Goal: Transaction & Acquisition: Obtain resource

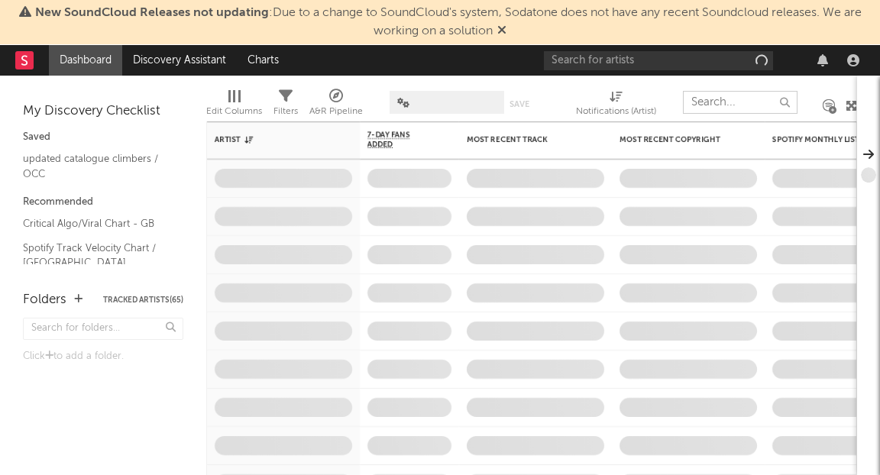
click at [704, 104] on input "text" at bounding box center [740, 102] width 115 height 23
type input "[URL][DOMAIN_NAME]"
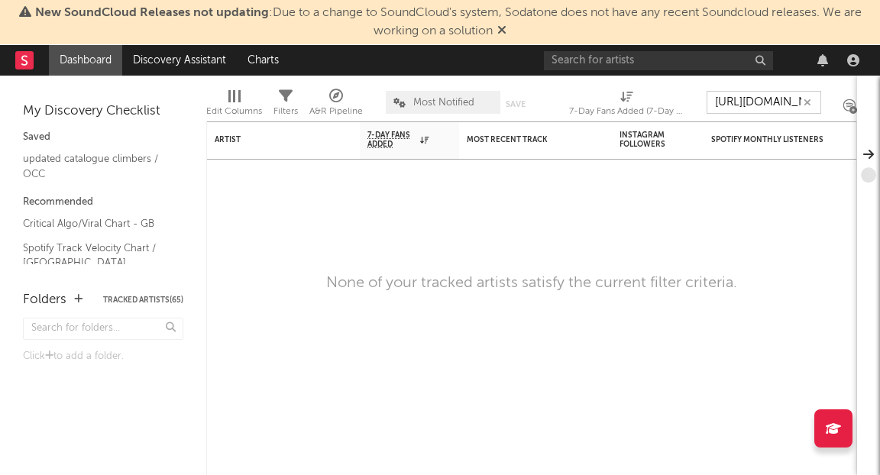
scroll to position [0, 285]
click at [806, 99] on icon "button" at bounding box center [807, 103] width 8 height 10
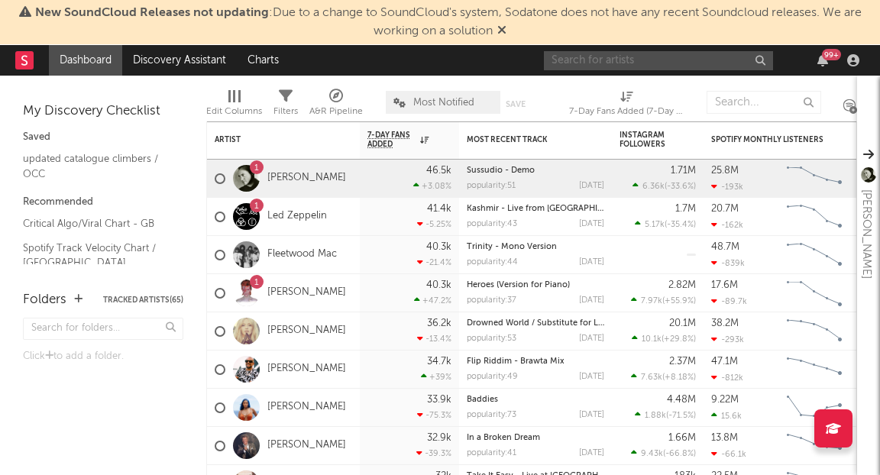
click at [647, 58] on input "text" at bounding box center [658, 60] width 229 height 19
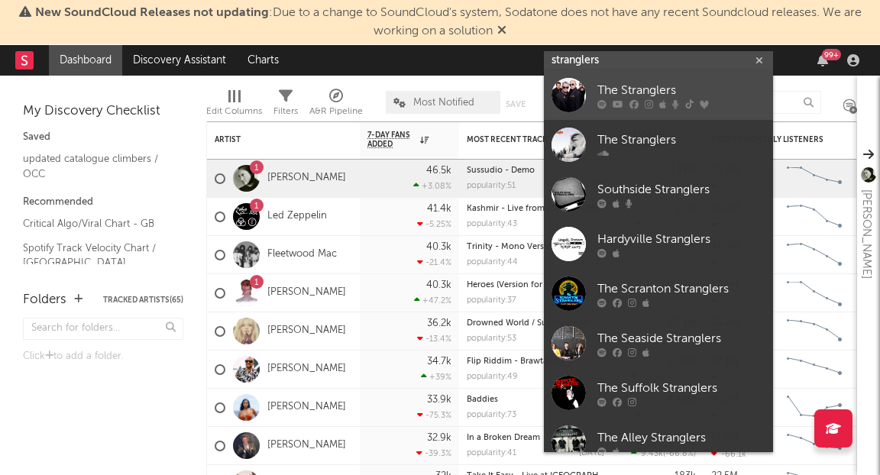
type input "stranglers"
click at [663, 90] on div "The Stranglers" at bounding box center [681, 91] width 168 height 18
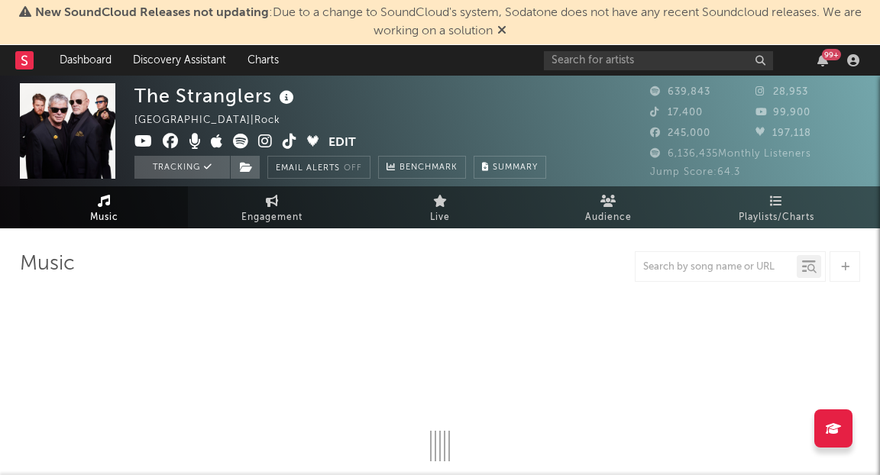
select select "6m"
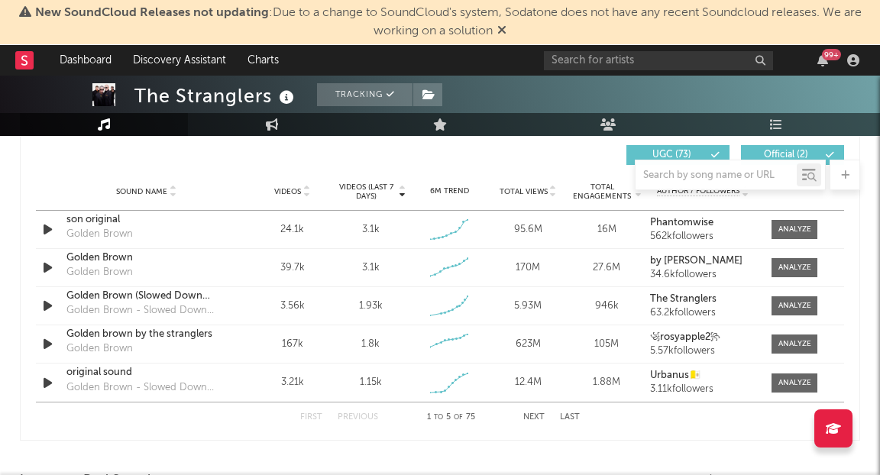
scroll to position [1084, 0]
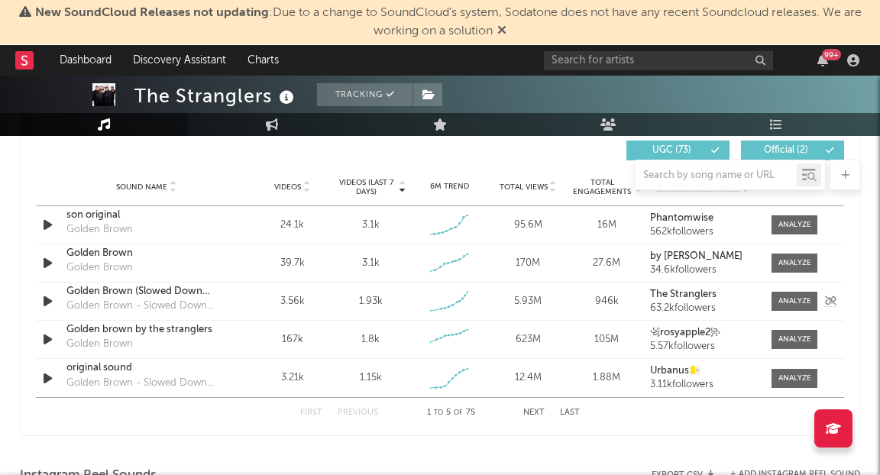
click at [711, 299] on div "The Stranglers 63.2k followers" at bounding box center [703, 301] width 106 height 24
click at [801, 302] on div at bounding box center [794, 300] width 33 height 11
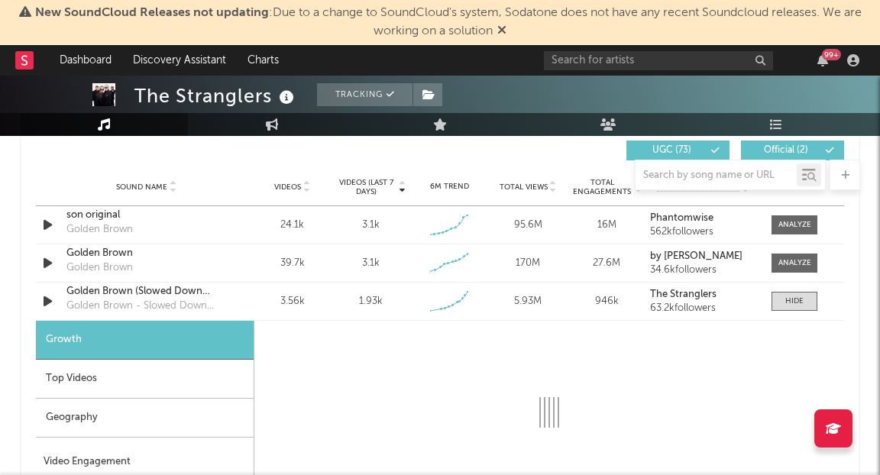
select select "1w"
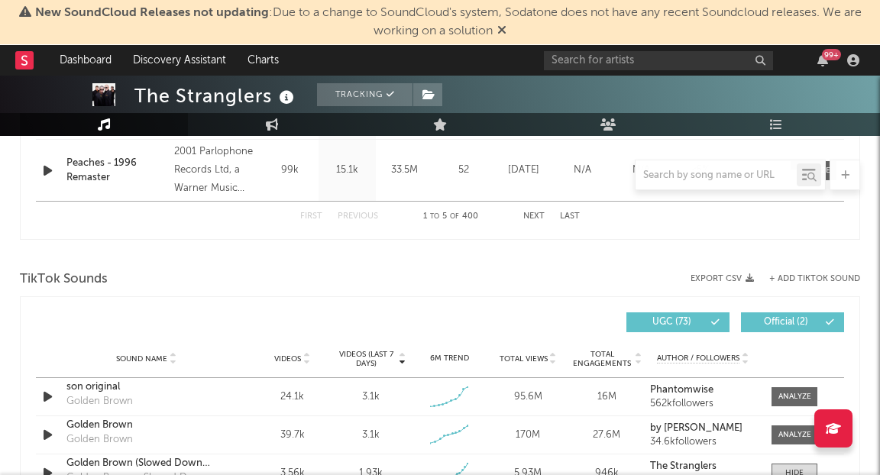
scroll to position [936, 0]
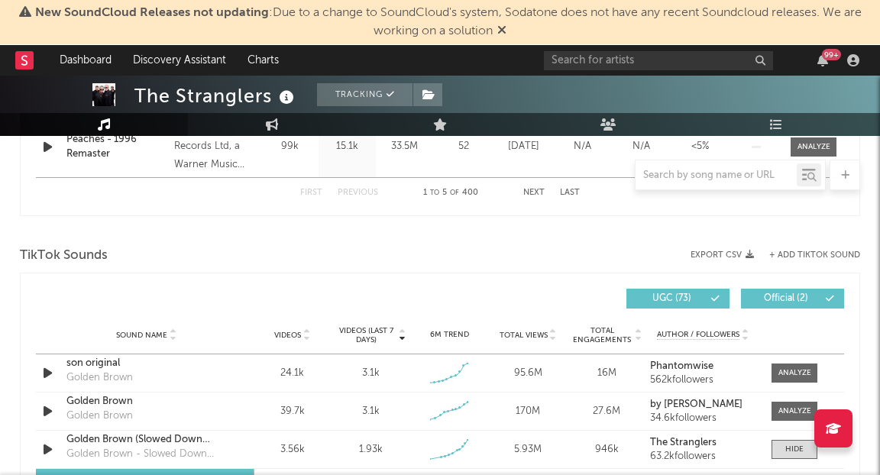
click at [789, 258] on div "+ Add TikTok Sound" at bounding box center [807, 254] width 106 height 9
click at [789, 253] on button "+ Add TikTok Sound" at bounding box center [814, 255] width 91 height 8
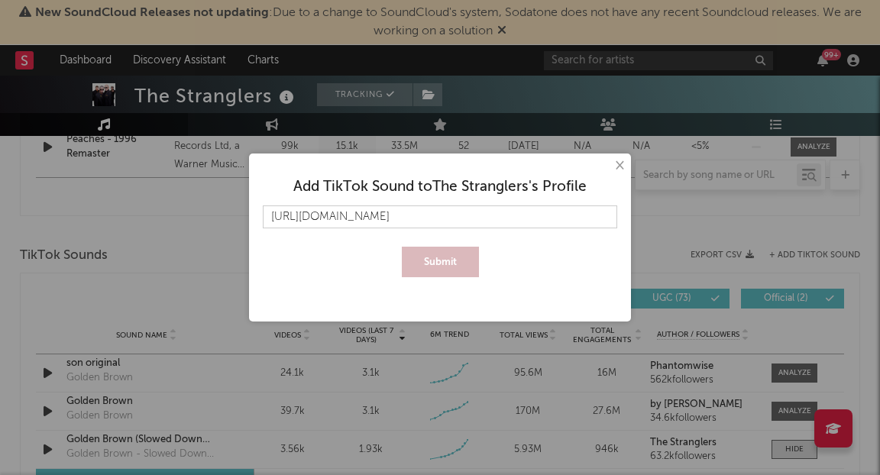
scroll to position [0, 24]
type input "[URL][DOMAIN_NAME]"
click at [437, 265] on button "Submit" at bounding box center [440, 262] width 77 height 31
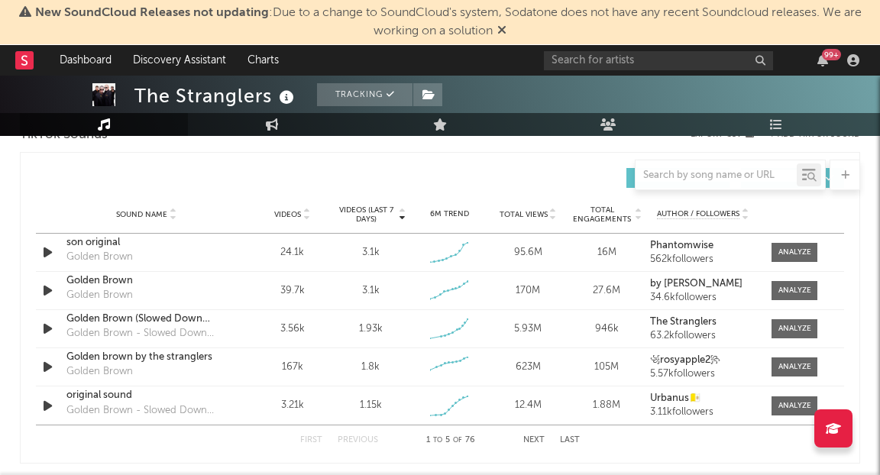
scroll to position [1073, 0]
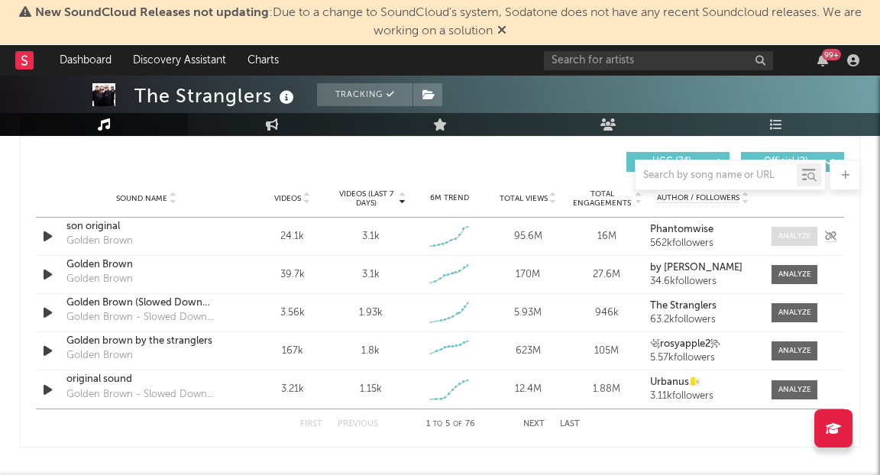
click at [786, 240] on div at bounding box center [794, 236] width 33 height 11
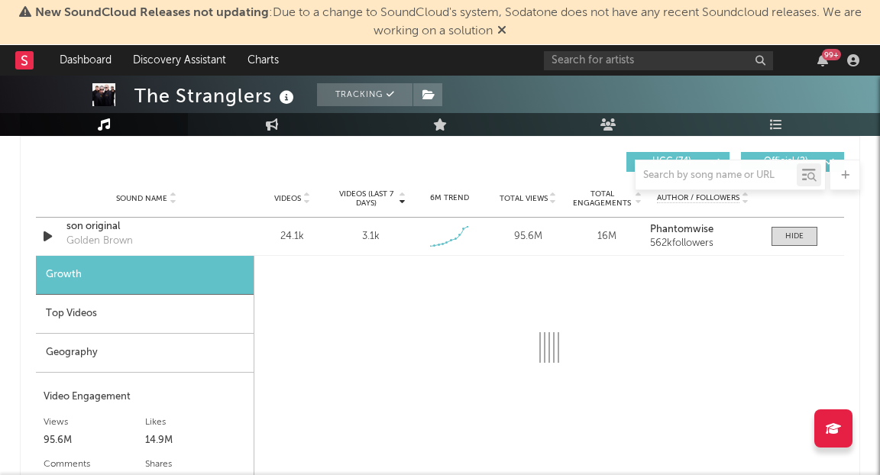
select select "1w"
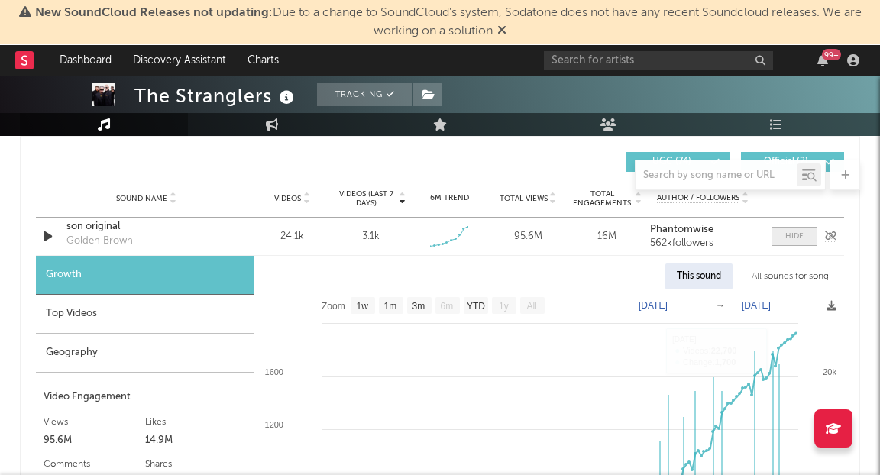
click at [796, 236] on div at bounding box center [794, 236] width 18 height 11
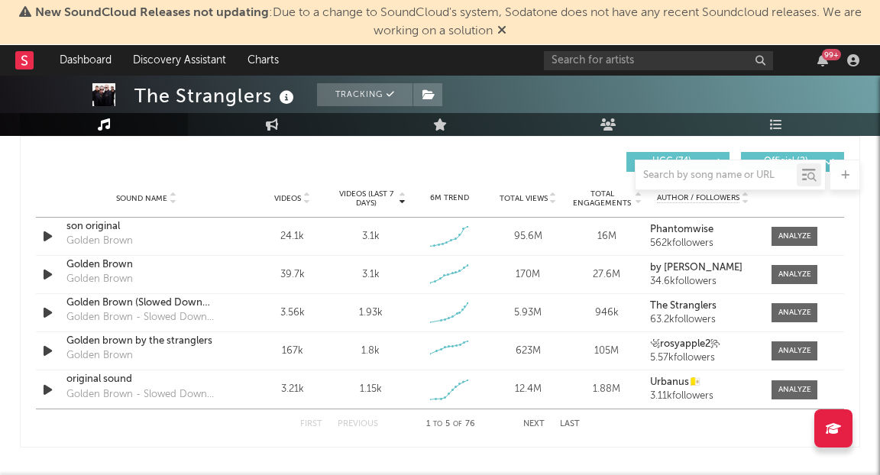
click at [532, 418] on div "First Previous 1 to 5 of 76 Next Last" at bounding box center [439, 424] width 279 height 30
click at [533, 420] on button "Next" at bounding box center [533, 424] width 21 height 8
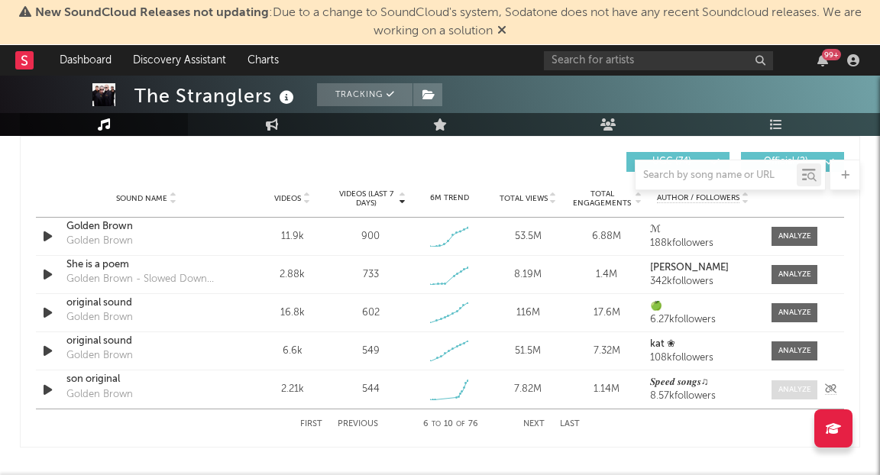
click at [789, 387] on div at bounding box center [794, 389] width 33 height 11
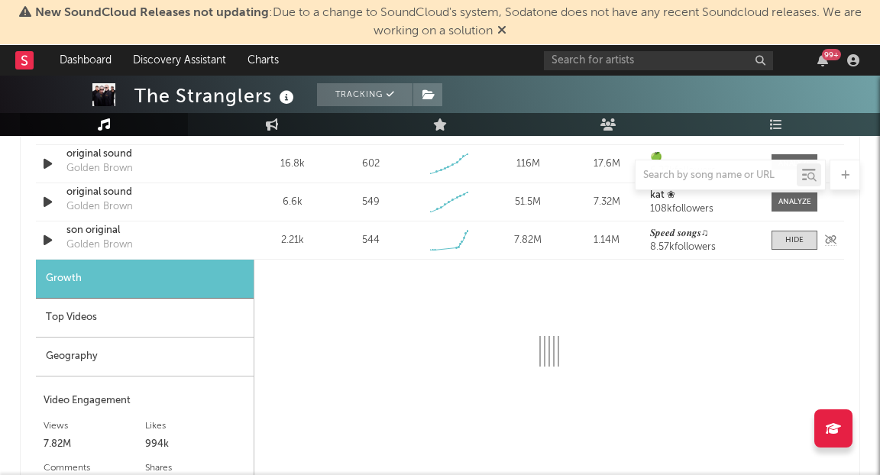
scroll to position [1228, 0]
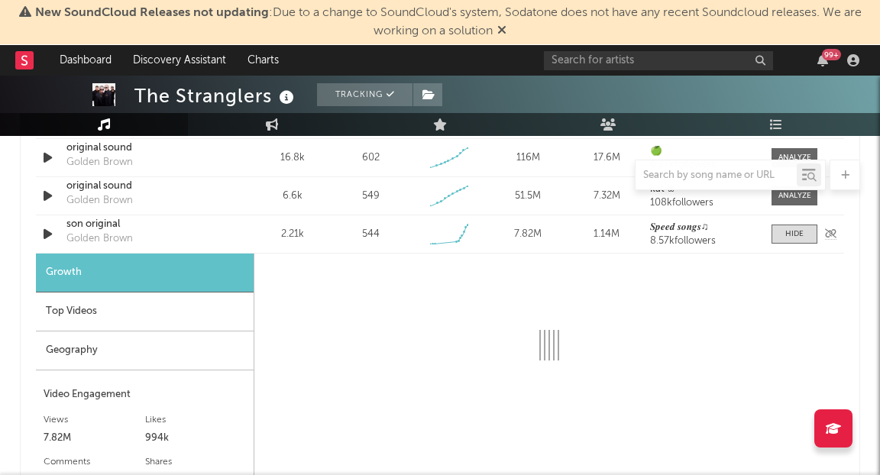
select select "1w"
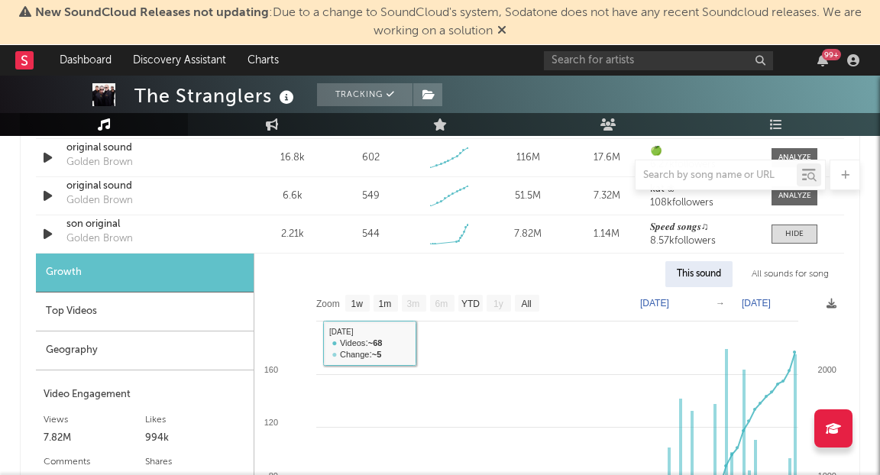
click at [696, 271] on div "This sound" at bounding box center [698, 274] width 67 height 26
click at [692, 274] on div "This sound" at bounding box center [698, 274] width 67 height 26
click at [148, 305] on div "Top Videos" at bounding box center [145, 311] width 218 height 39
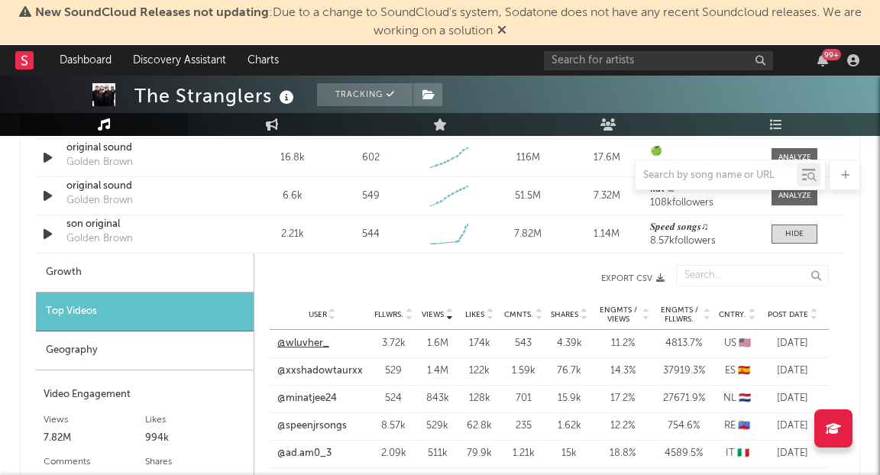
click at [302, 341] on link "@wluvher_" at bounding box center [303, 343] width 52 height 15
click at [805, 239] on span at bounding box center [794, 233] width 46 height 19
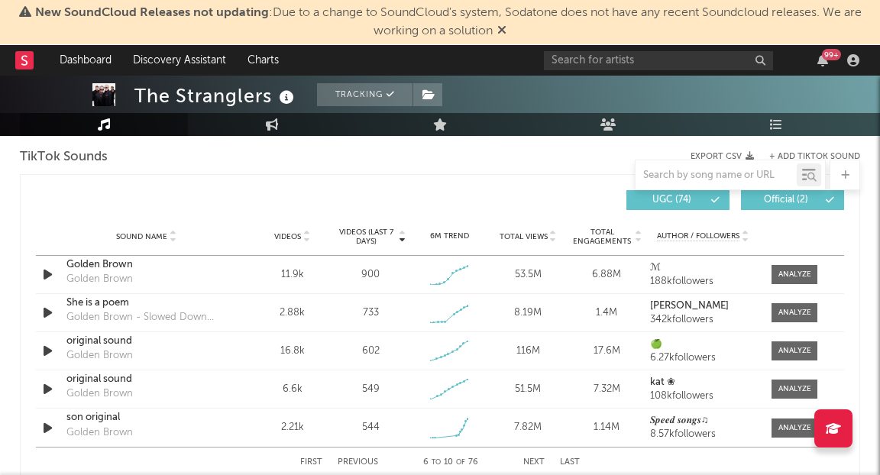
scroll to position [1058, 0]
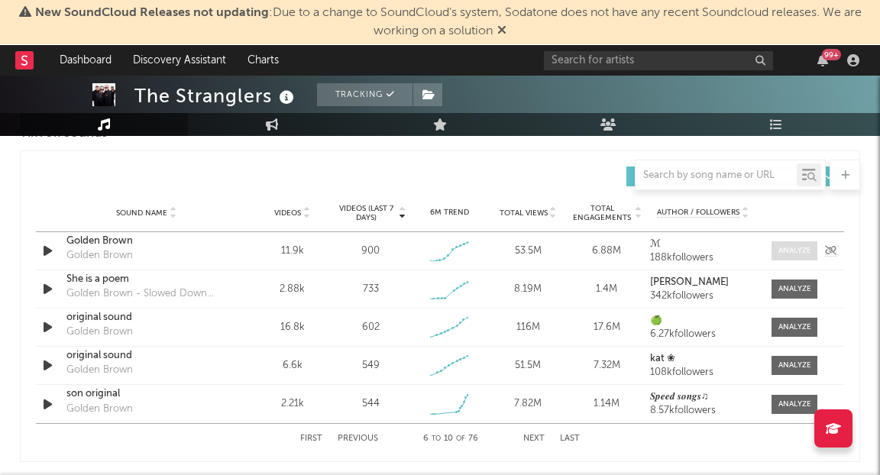
click at [780, 254] on div at bounding box center [794, 250] width 33 height 11
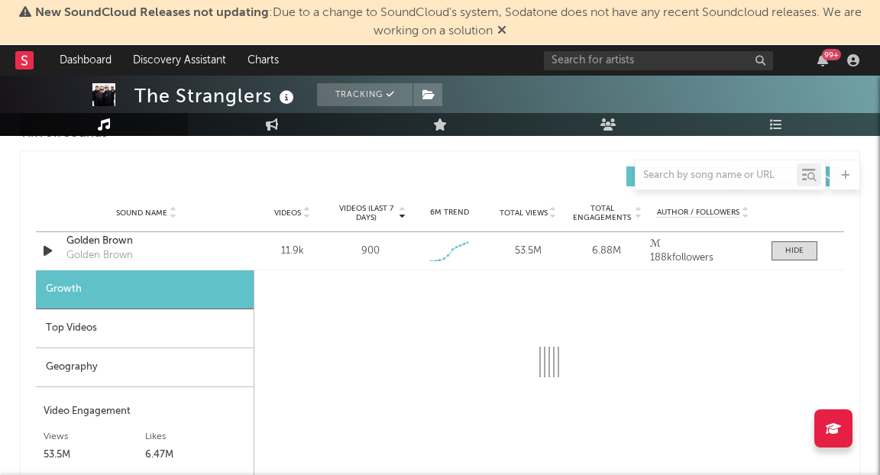
select select "1w"
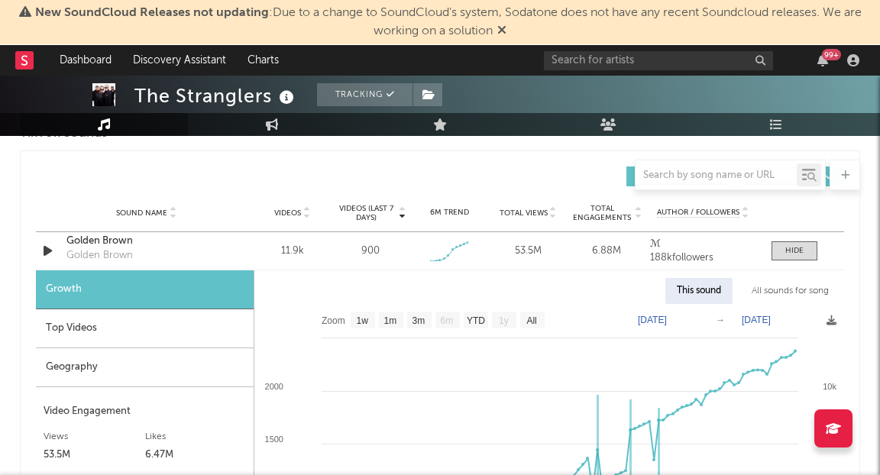
click at [192, 328] on div "Top Videos" at bounding box center [145, 328] width 218 height 39
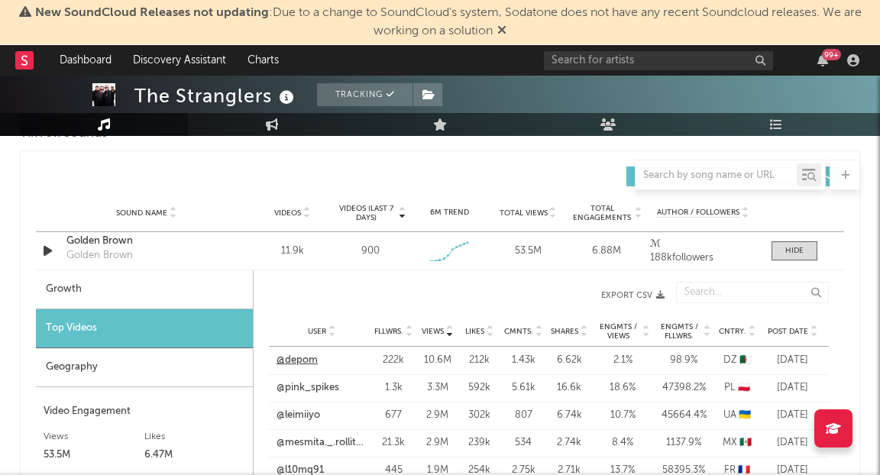
click at [306, 355] on link "@depom" at bounding box center [296, 360] width 41 height 15
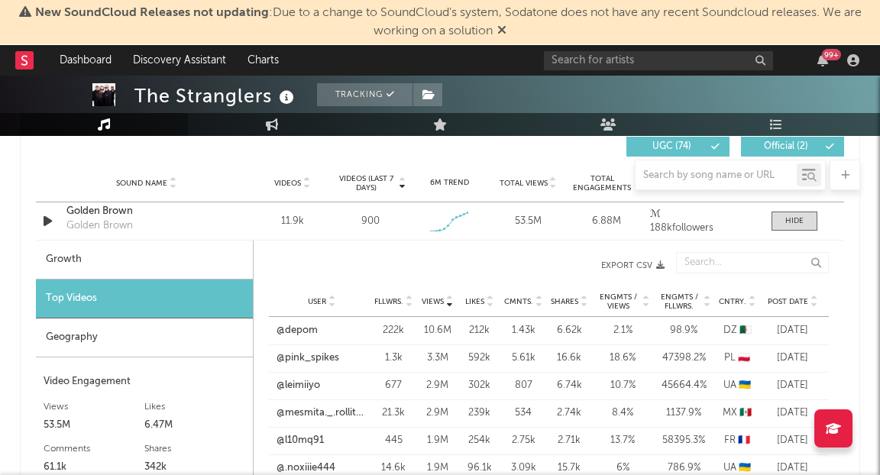
scroll to position [1087, 0]
click at [799, 223] on div at bounding box center [794, 221] width 18 height 11
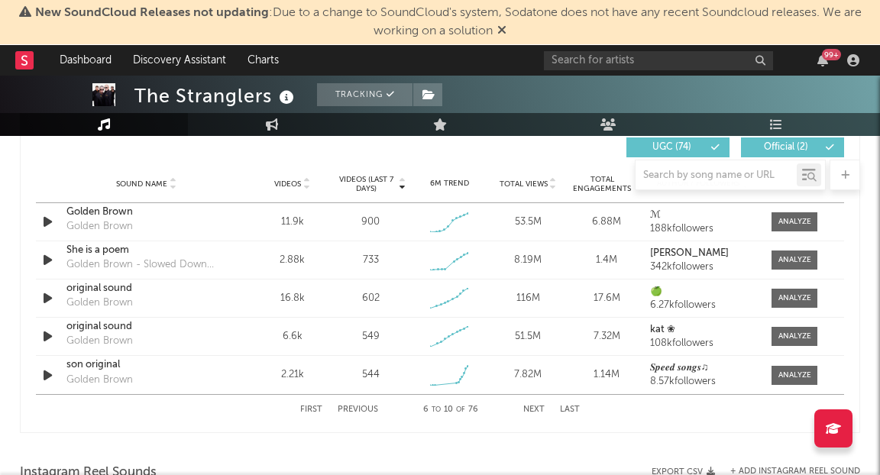
click at [534, 405] on button "Next" at bounding box center [533, 409] width 21 height 8
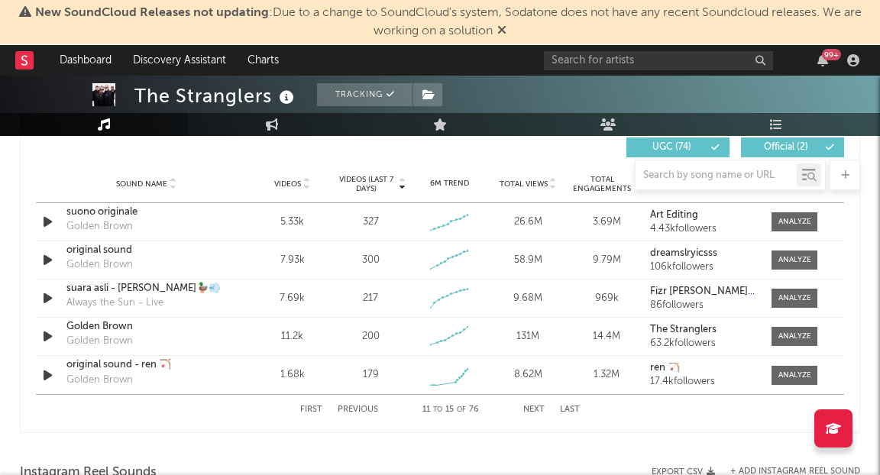
click at [534, 405] on button "Next" at bounding box center [533, 409] width 21 height 8
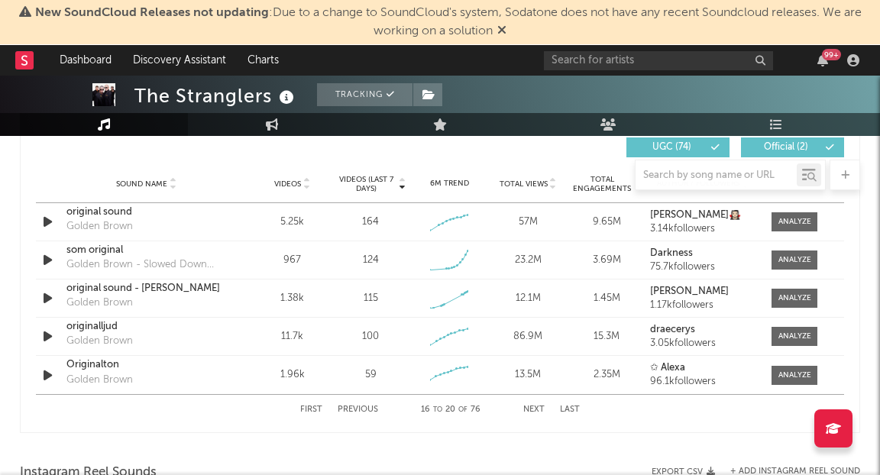
click at [534, 405] on button "Next" at bounding box center [533, 409] width 21 height 8
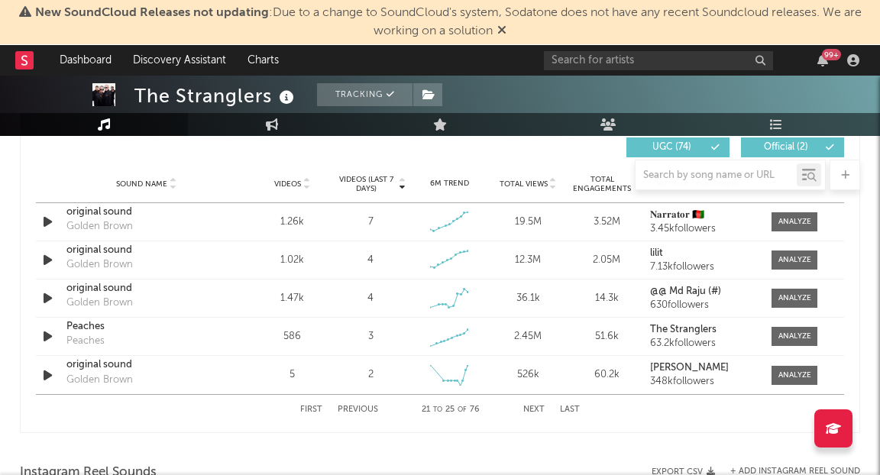
click at [534, 405] on button "Next" at bounding box center [533, 409] width 21 height 8
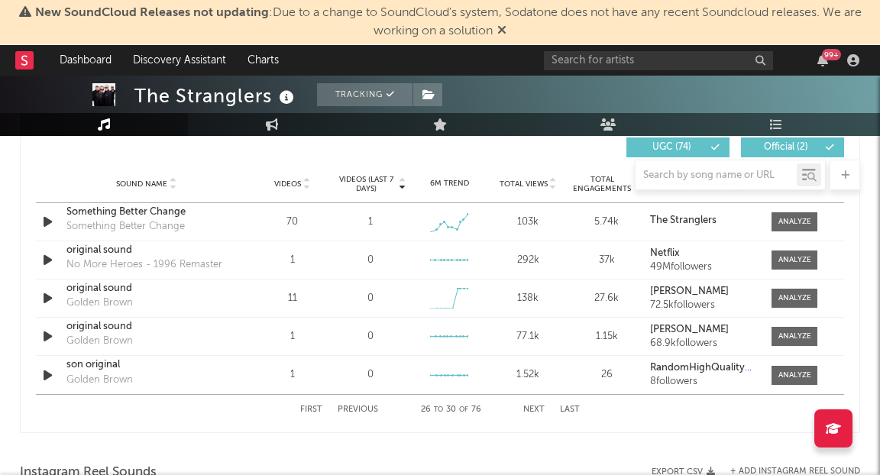
click at [534, 405] on button "Next" at bounding box center [533, 409] width 21 height 8
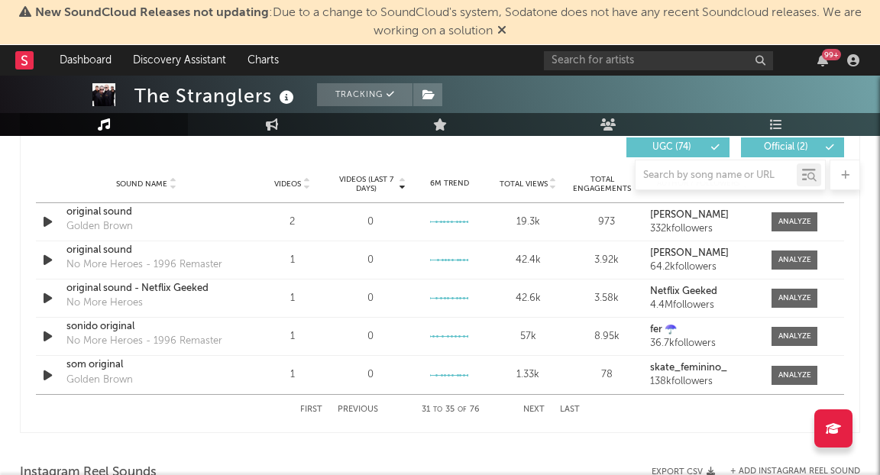
click at [534, 405] on button "Next" at bounding box center [533, 409] width 21 height 8
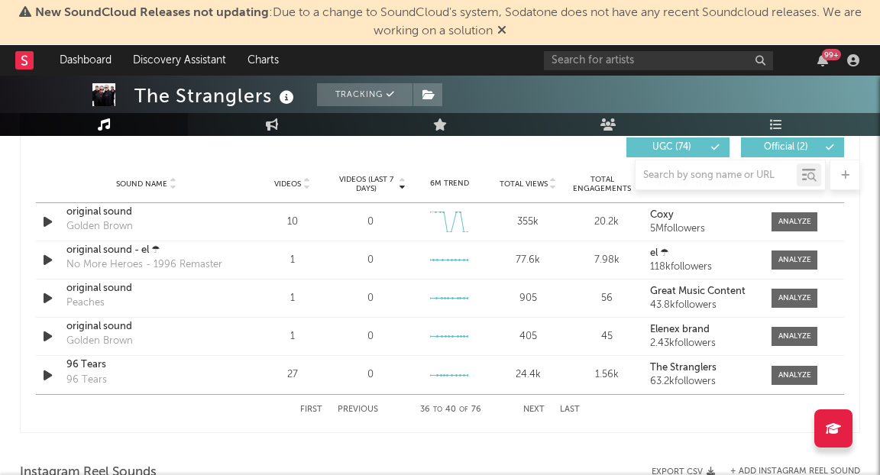
click at [534, 405] on button "Next" at bounding box center [533, 409] width 21 height 8
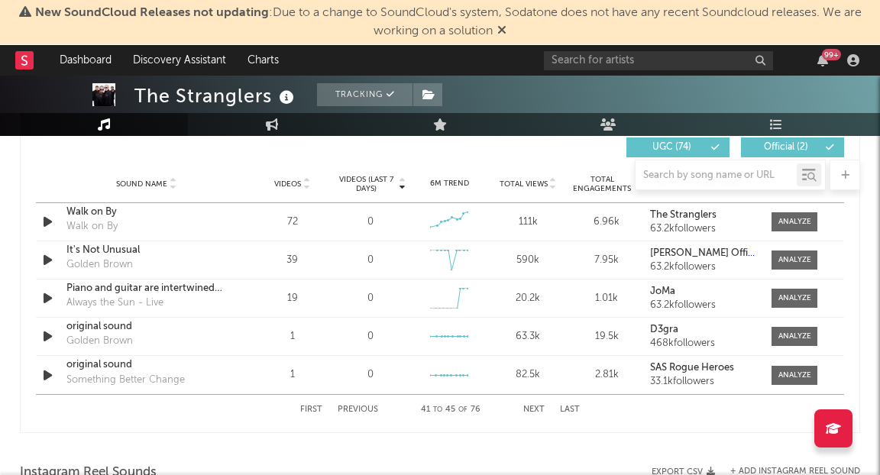
click at [534, 405] on button "Next" at bounding box center [533, 409] width 21 height 8
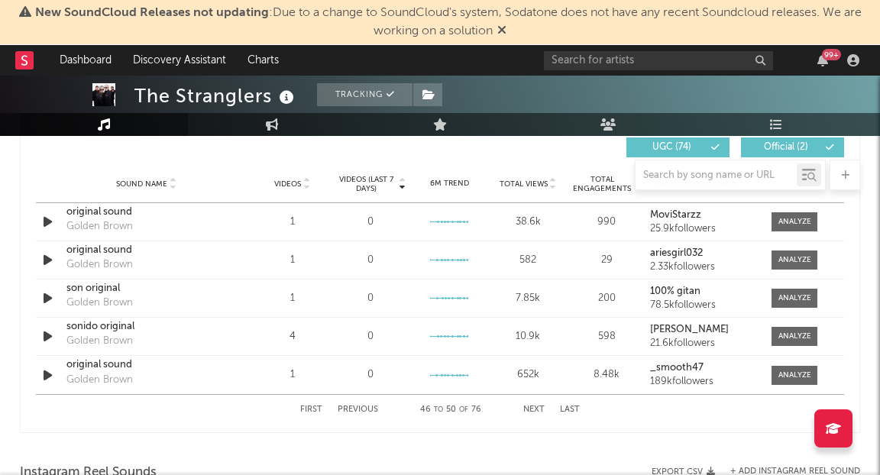
click at [572, 408] on button "Last" at bounding box center [570, 409] width 20 height 8
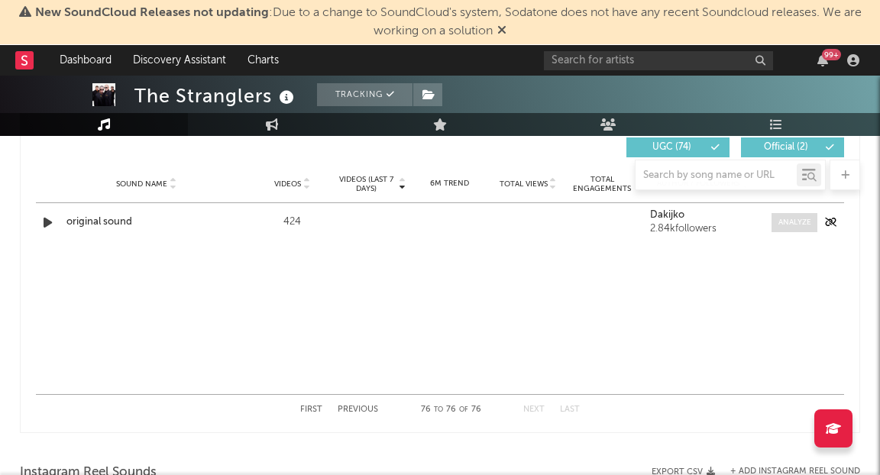
click at [797, 218] on div at bounding box center [794, 222] width 33 height 11
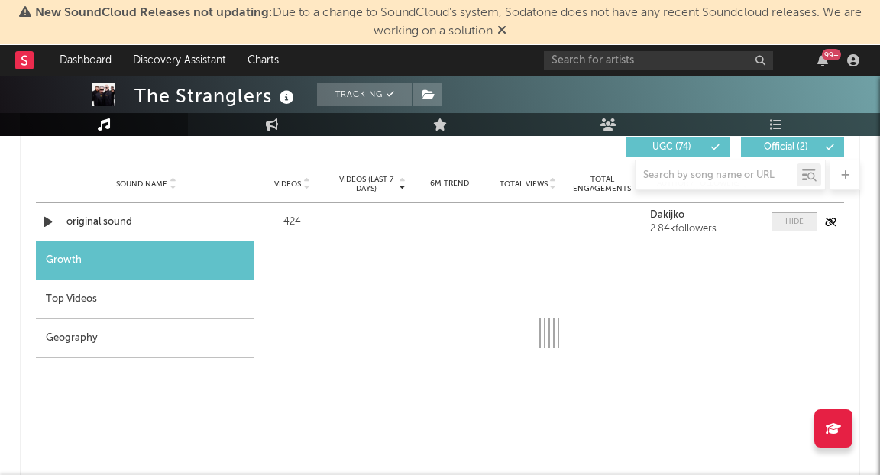
select select "1w"
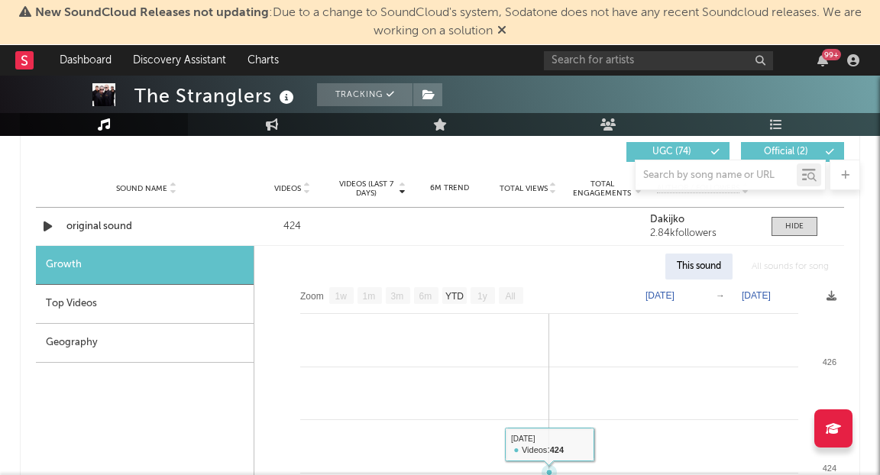
scroll to position [1081, 0]
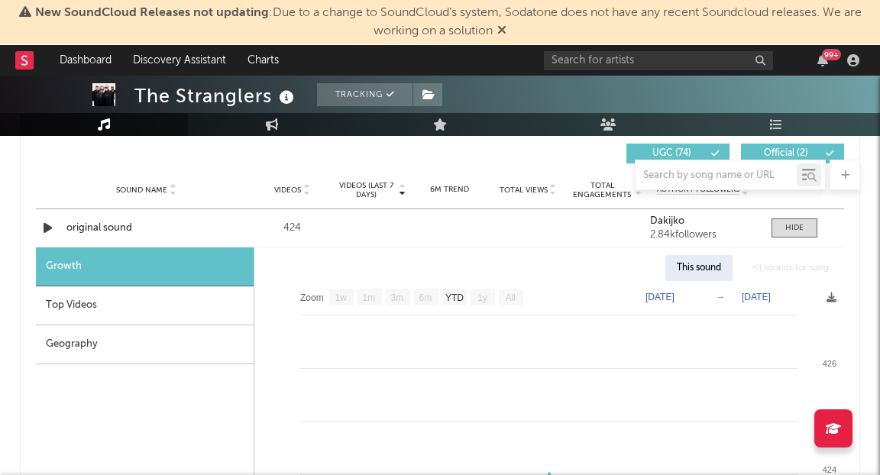
click at [159, 302] on div "Top Videos" at bounding box center [145, 305] width 218 height 39
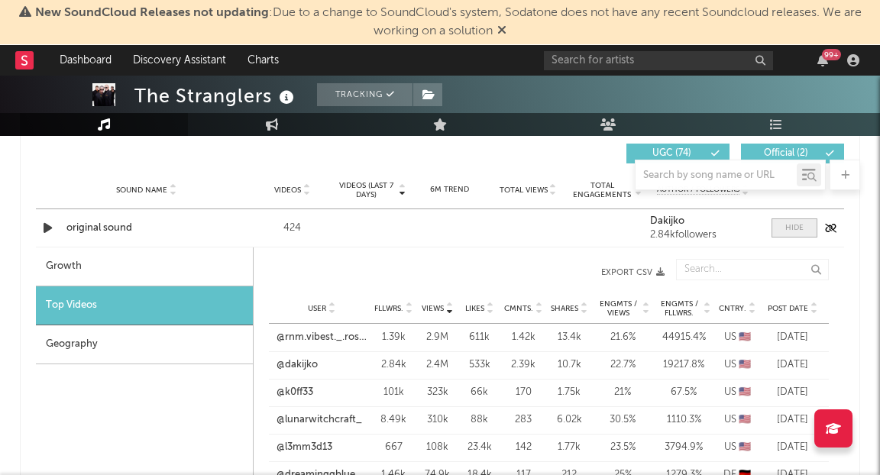
click at [798, 229] on div at bounding box center [794, 227] width 18 height 11
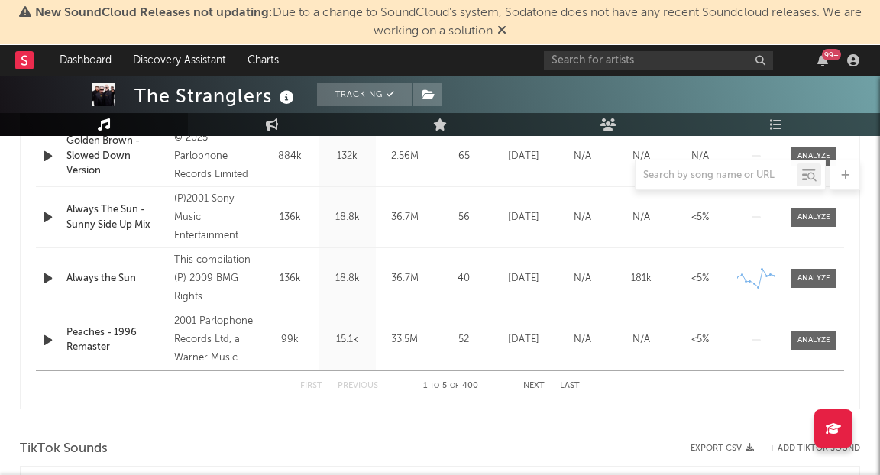
scroll to position [753, 0]
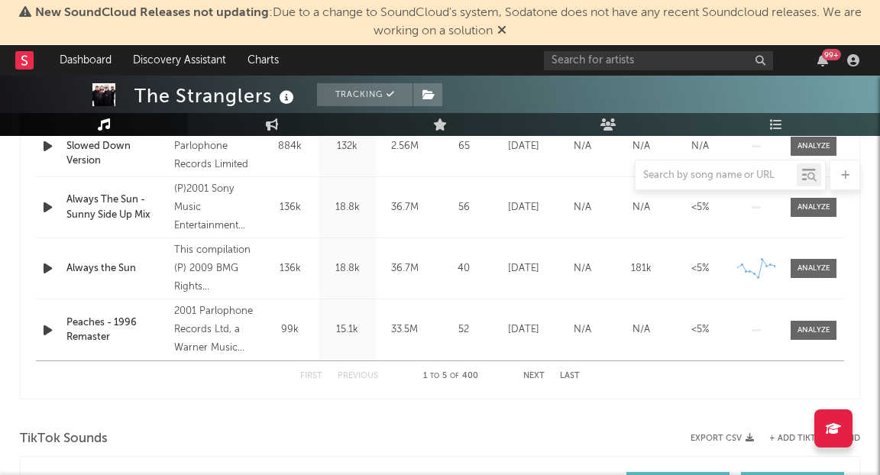
click at [544, 373] on button "Next" at bounding box center [533, 376] width 21 height 8
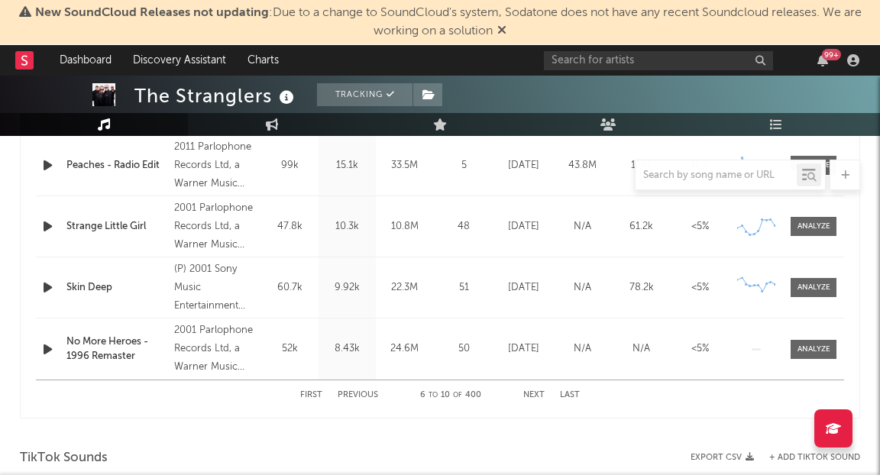
scroll to position [735, 0]
click at [533, 393] on button "Next" at bounding box center [533, 393] width 21 height 8
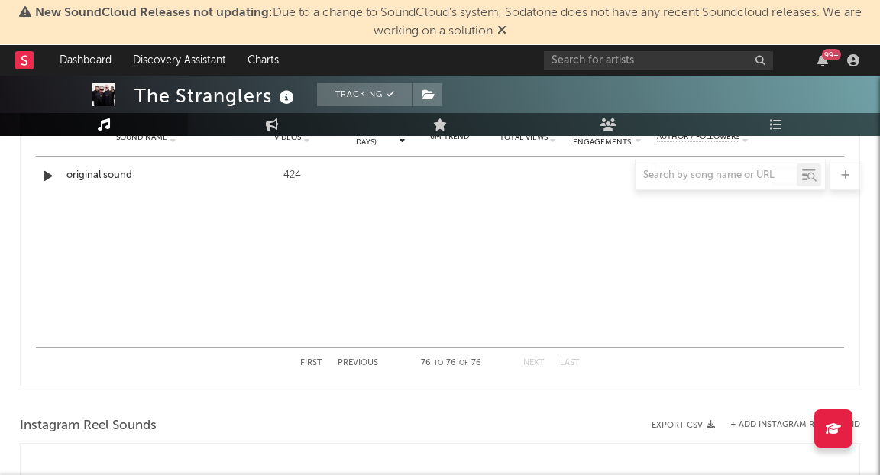
scroll to position [1144, 0]
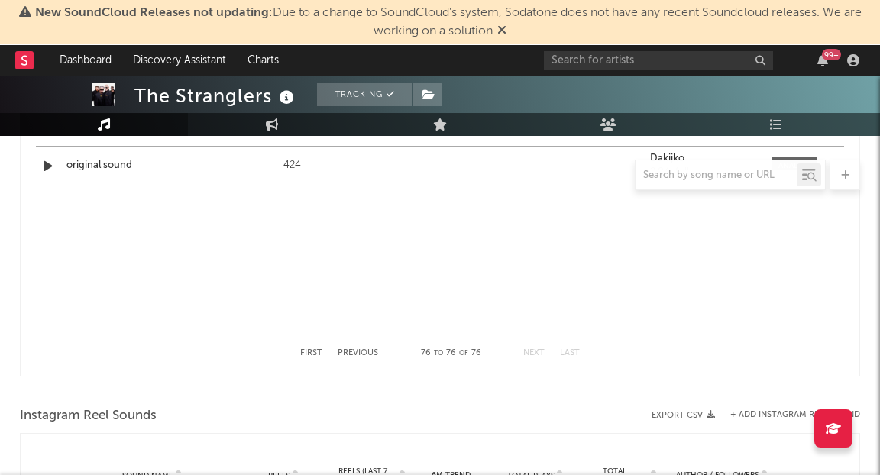
click at [316, 350] on button "First" at bounding box center [311, 353] width 22 height 8
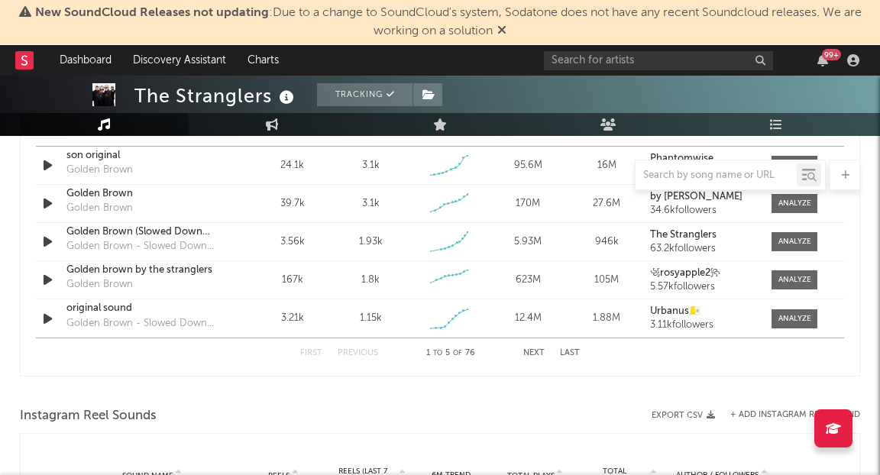
click at [536, 353] on button "Next" at bounding box center [533, 353] width 21 height 8
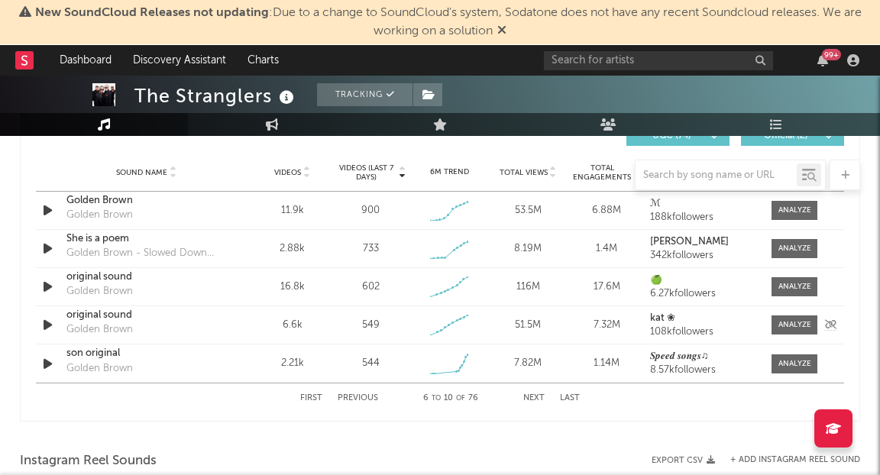
scroll to position [1094, 0]
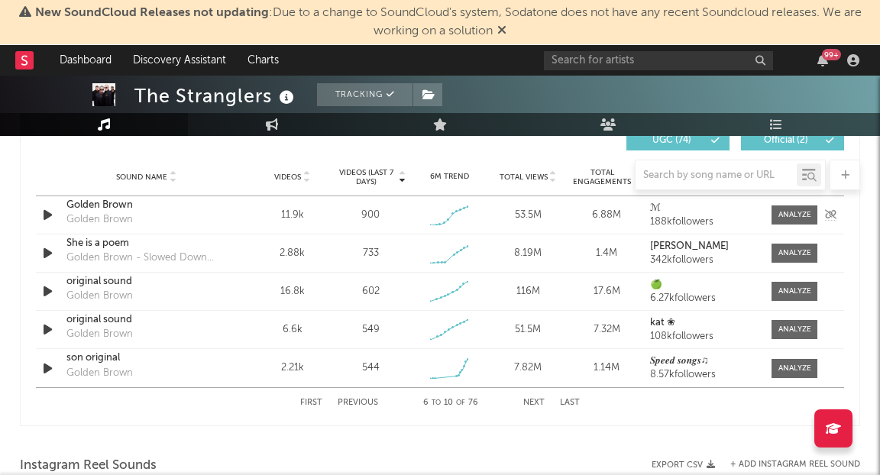
click at [53, 211] on icon "button" at bounding box center [48, 214] width 16 height 19
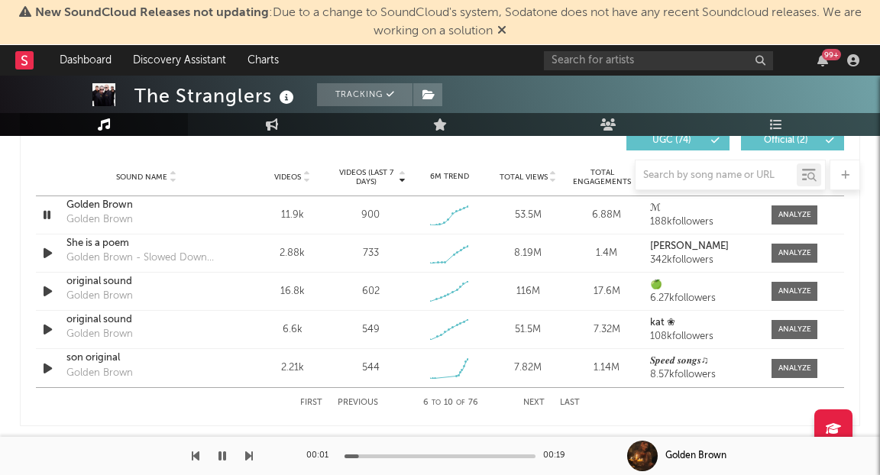
click at [226, 451] on button "button" at bounding box center [222, 456] width 15 height 38
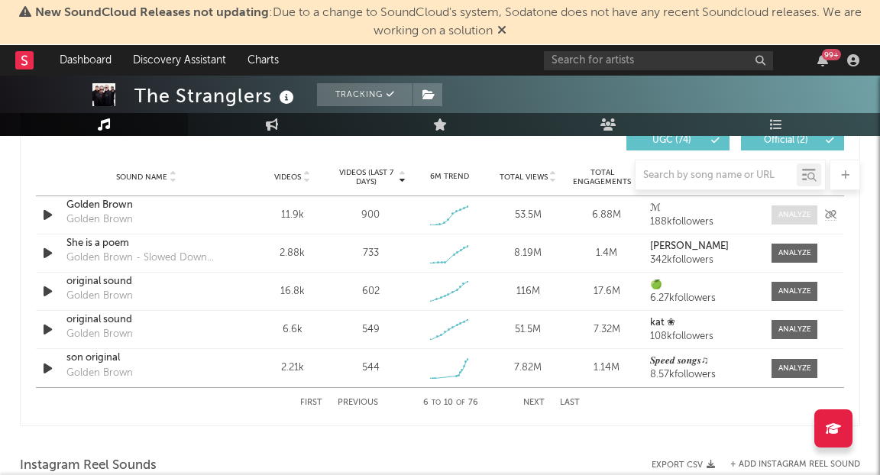
click at [796, 214] on div at bounding box center [794, 214] width 33 height 11
select select "1w"
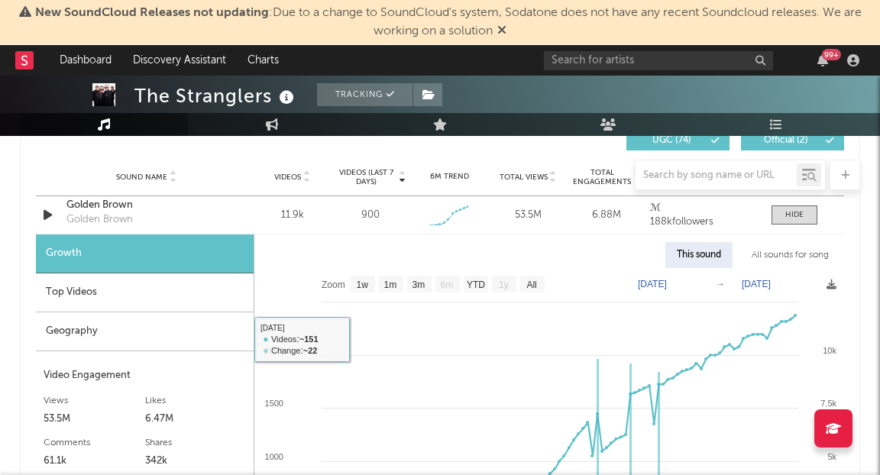
click at [127, 297] on div "Top Videos" at bounding box center [145, 292] width 218 height 39
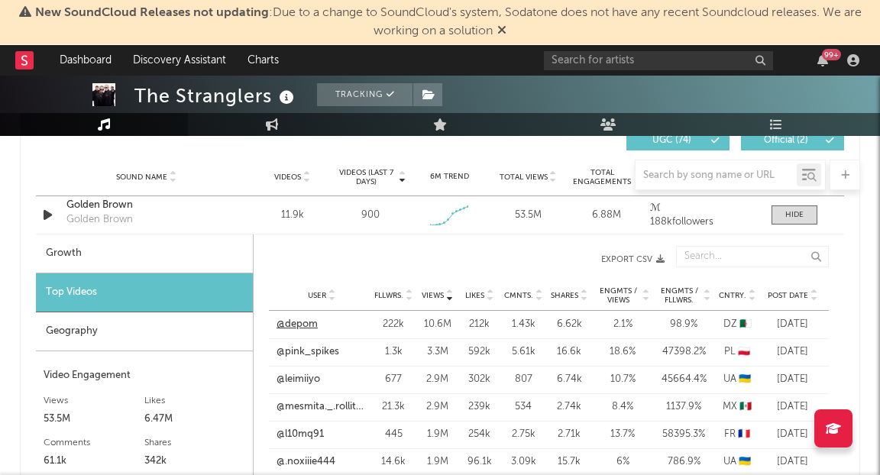
click at [307, 324] on link "@depom" at bounding box center [296, 324] width 41 height 15
click at [328, 352] on link "@pink_spikes" at bounding box center [307, 351] width 63 height 15
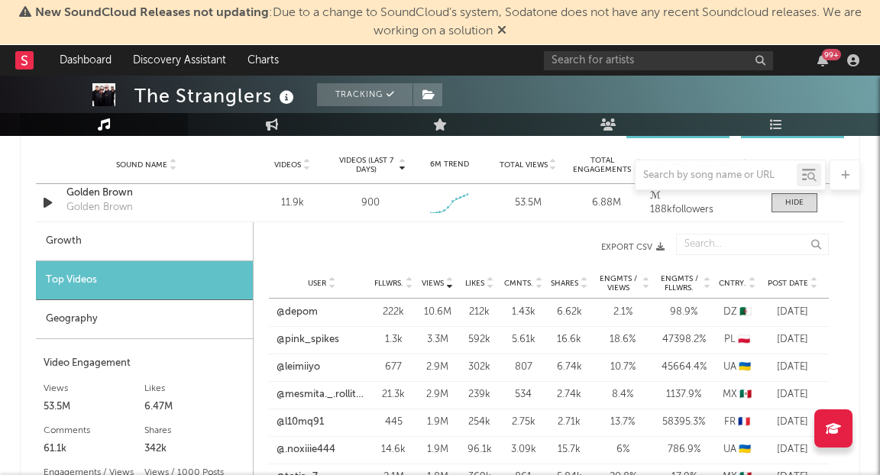
scroll to position [1104, 0]
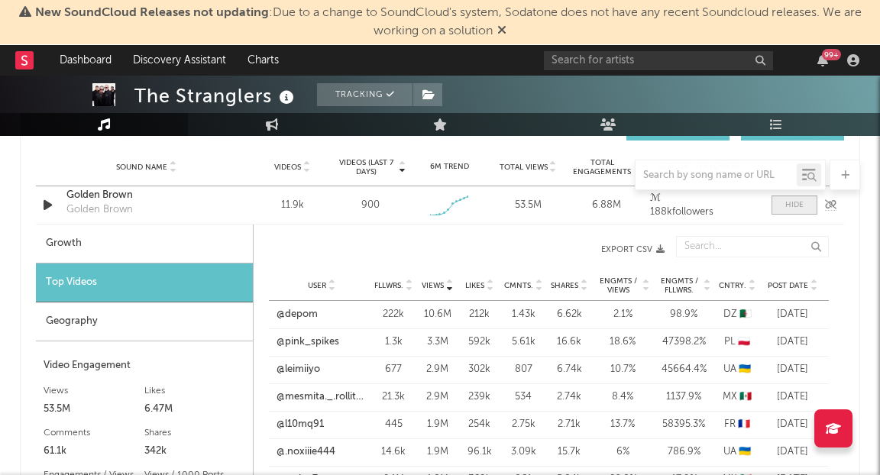
click at [794, 203] on div at bounding box center [794, 204] width 18 height 11
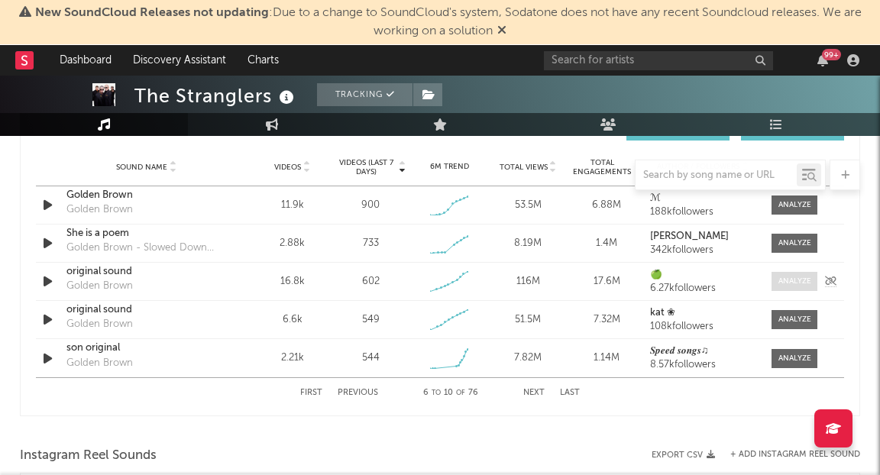
click at [786, 281] on div at bounding box center [794, 281] width 33 height 11
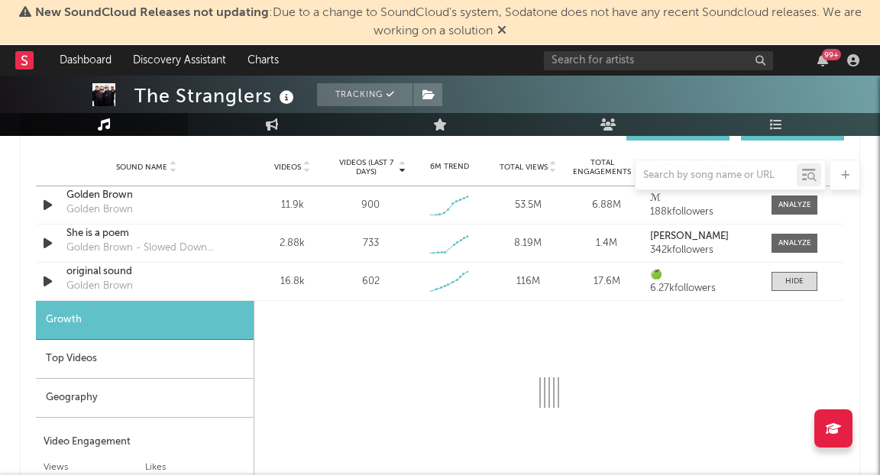
click at [175, 359] on div "Top Videos" at bounding box center [145, 359] width 218 height 39
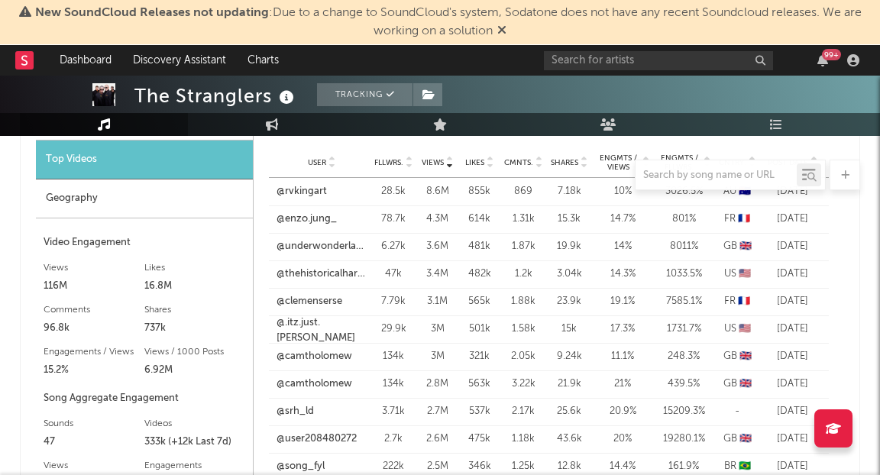
scroll to position [1302, 0]
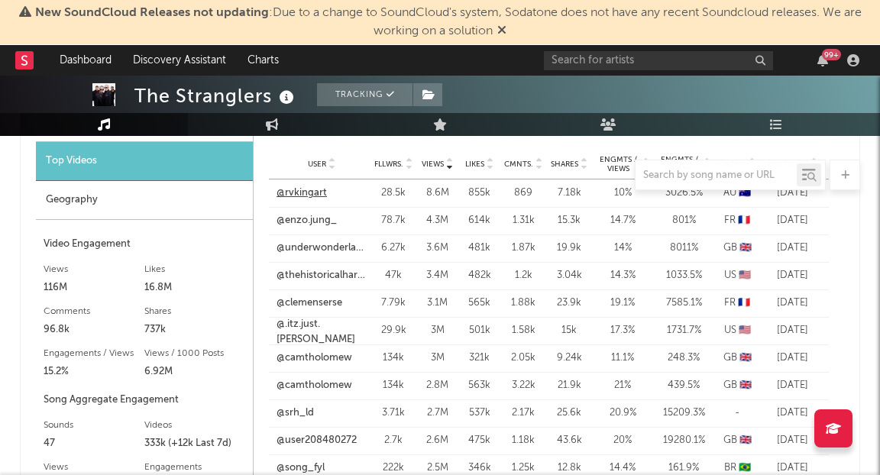
click at [315, 190] on link "@rvkingart" at bounding box center [301, 193] width 50 height 15
click at [297, 193] on link "@rvkingart" at bounding box center [301, 193] width 50 height 15
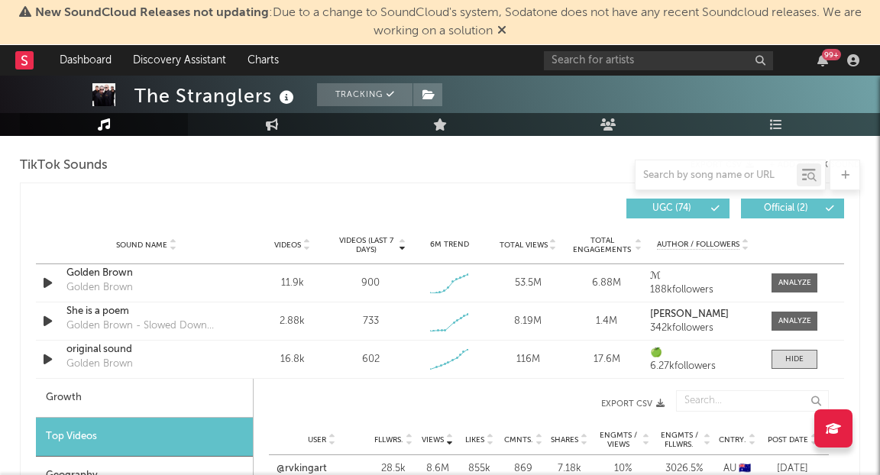
scroll to position [1022, 0]
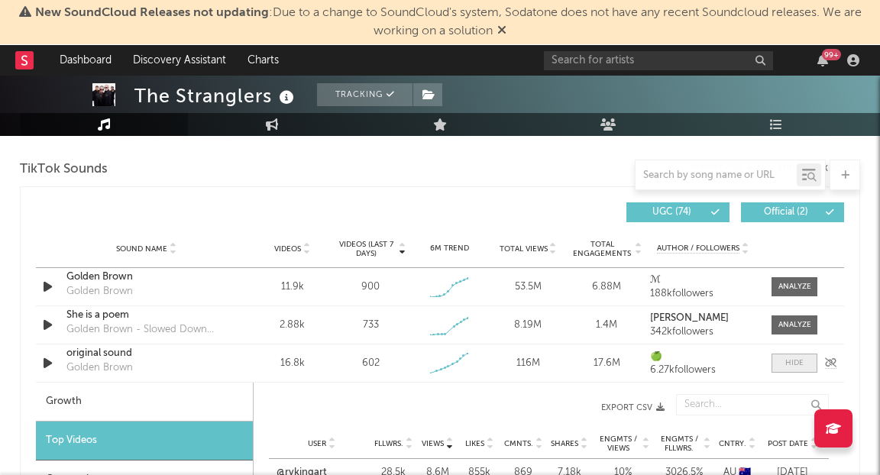
click at [786, 358] on div at bounding box center [794, 362] width 18 height 11
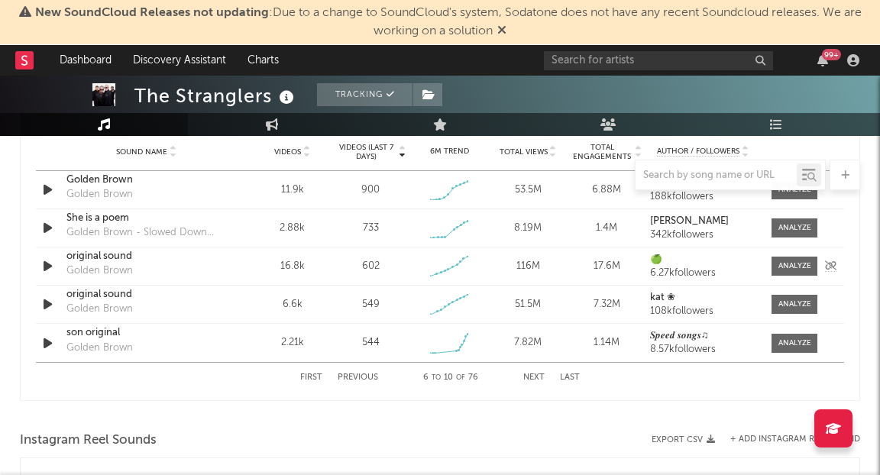
scroll to position [1118, 0]
click at [311, 374] on button "First" at bounding box center [311, 378] width 22 height 8
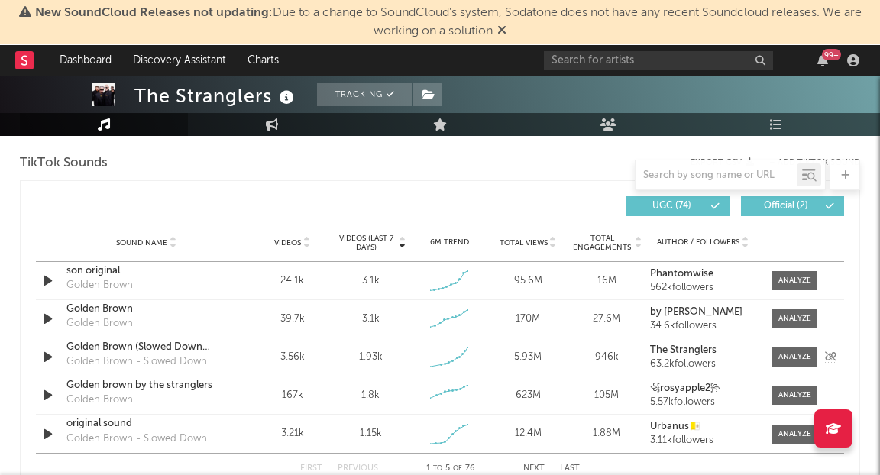
scroll to position [1027, 0]
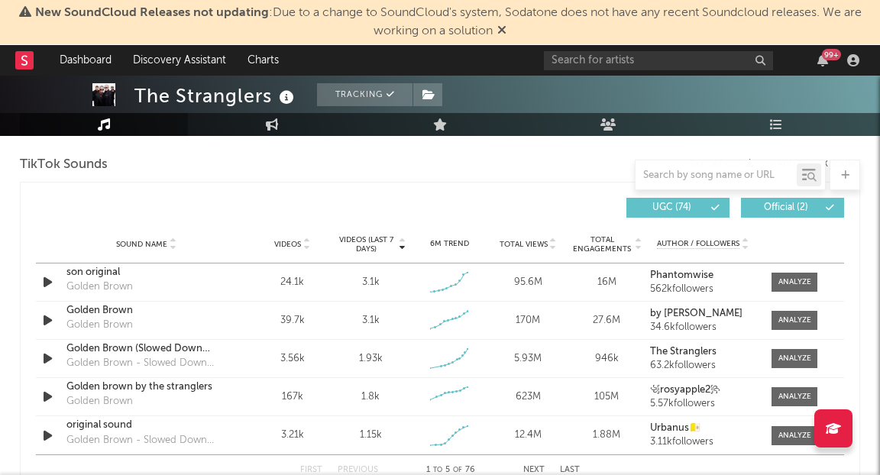
click at [717, 210] on icon at bounding box center [714, 207] width 9 height 9
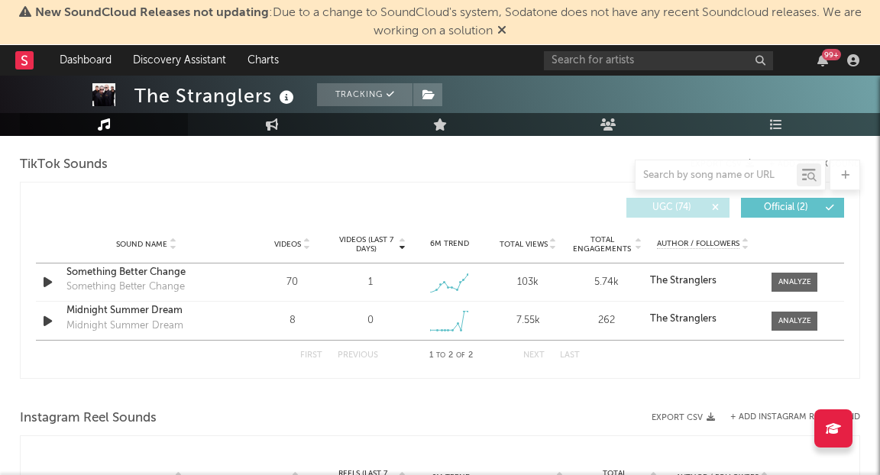
click at [702, 208] on span "UGC ( 74 )" at bounding box center [671, 207] width 70 height 9
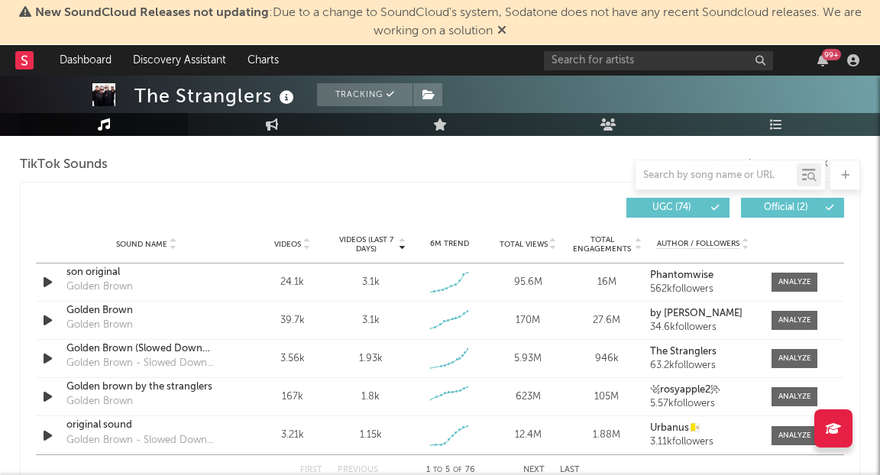
click at [702, 208] on span "UGC ( 74 )" at bounding box center [671, 207] width 70 height 9
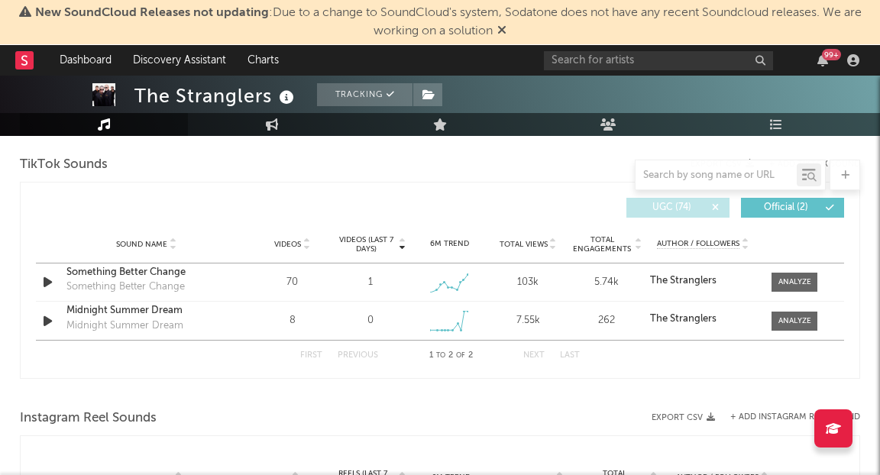
click at [688, 208] on span "UGC ( 74 )" at bounding box center [671, 207] width 70 height 9
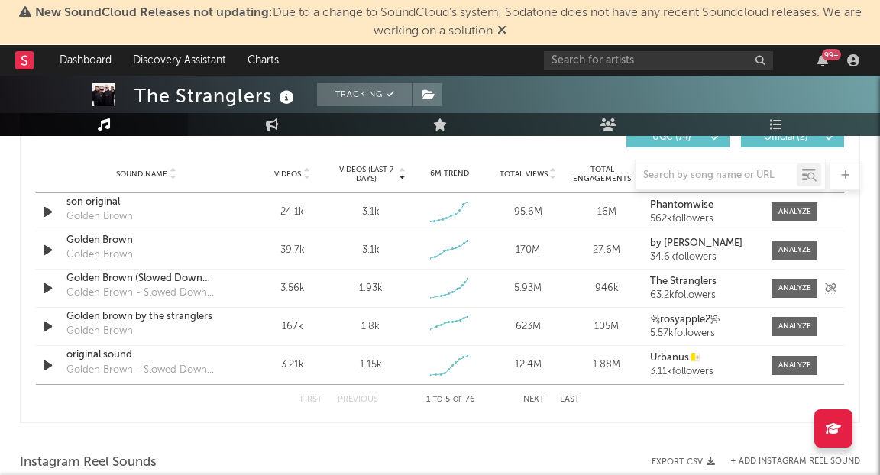
scroll to position [1096, 0]
click at [529, 400] on button "Next" at bounding box center [533, 400] width 21 height 8
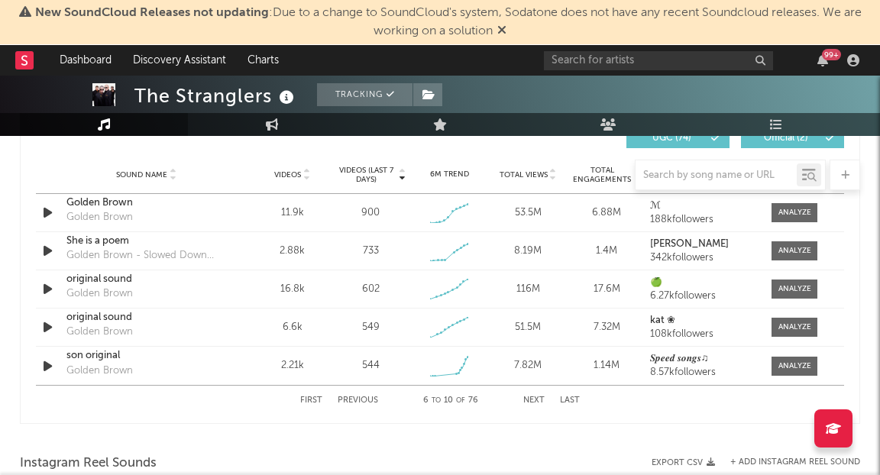
click at [531, 397] on button "Next" at bounding box center [533, 400] width 21 height 8
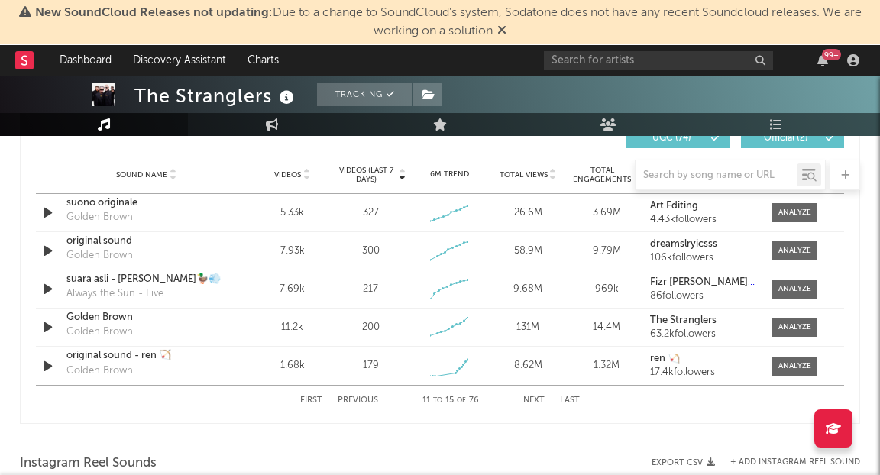
click at [539, 397] on button "Next" at bounding box center [533, 400] width 21 height 8
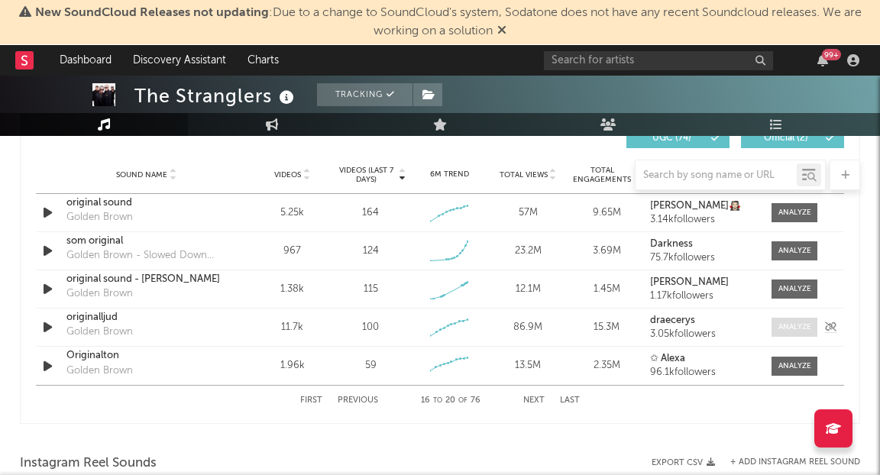
click at [797, 325] on div at bounding box center [794, 326] width 33 height 11
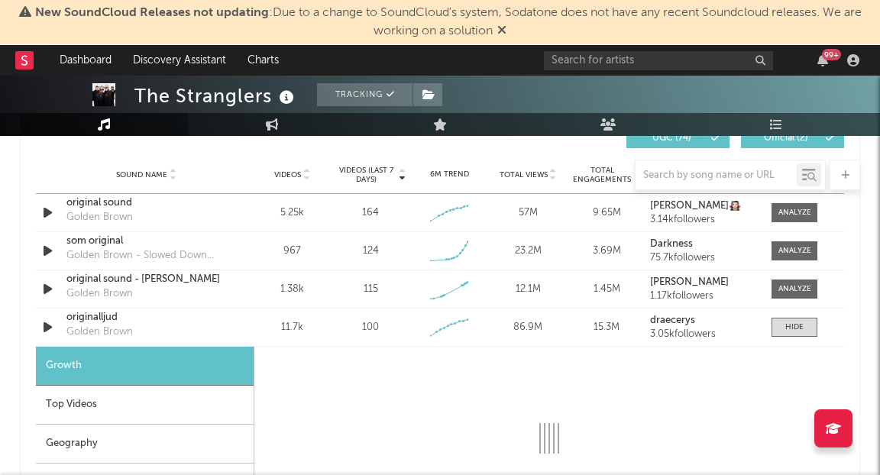
click at [186, 395] on div "Top Videos" at bounding box center [145, 405] width 218 height 39
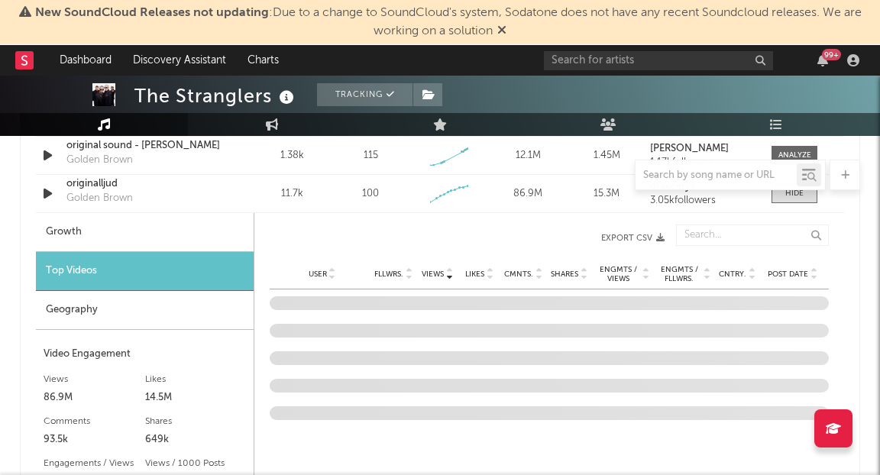
scroll to position [1235, 0]
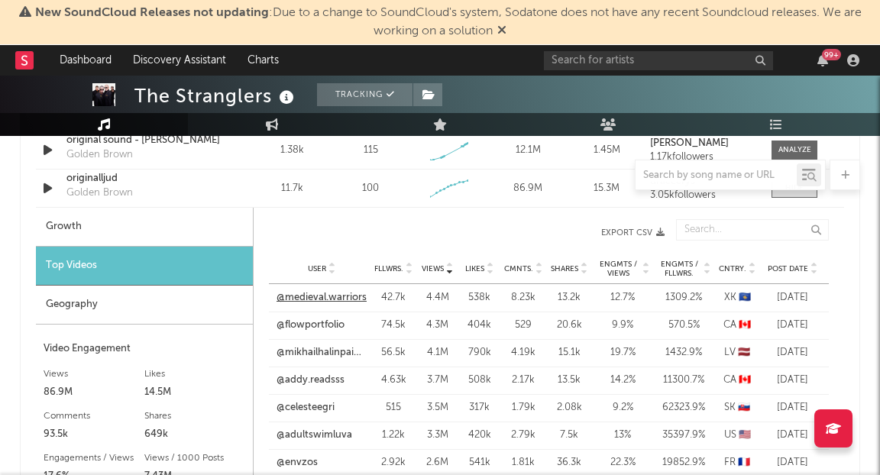
click at [315, 299] on link "@medieval.warriors" at bounding box center [321, 297] width 90 height 15
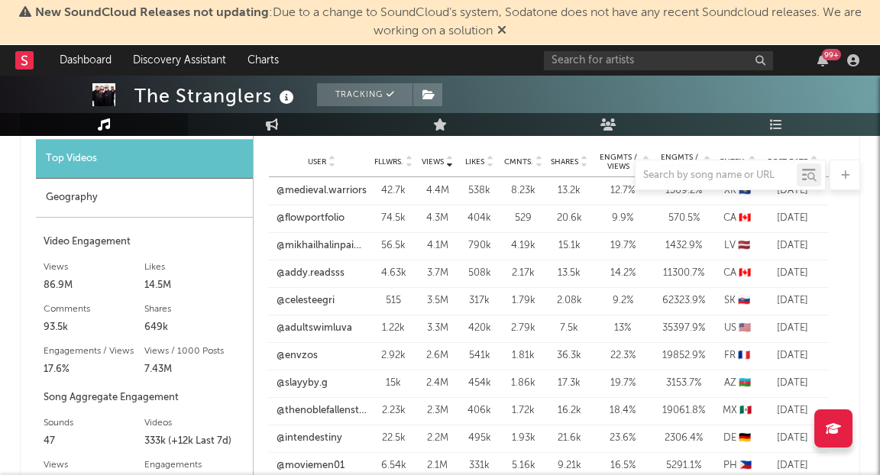
scroll to position [1334, 0]
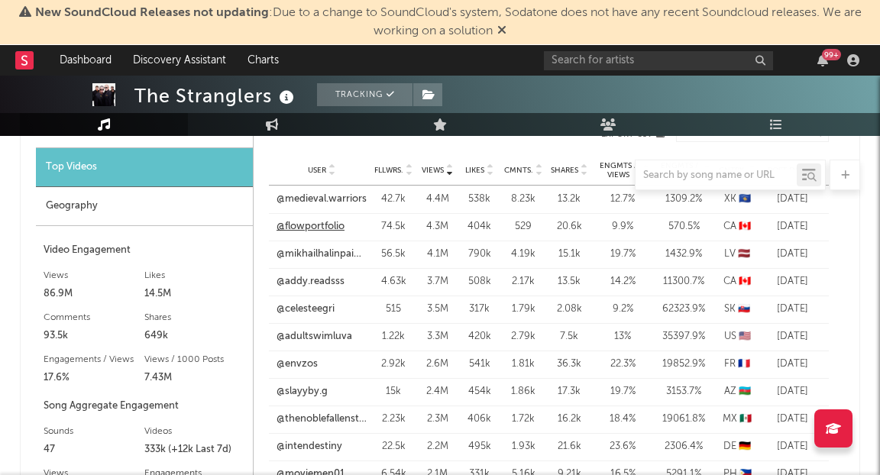
click at [321, 225] on link "@flowportfolio" at bounding box center [310, 226] width 68 height 15
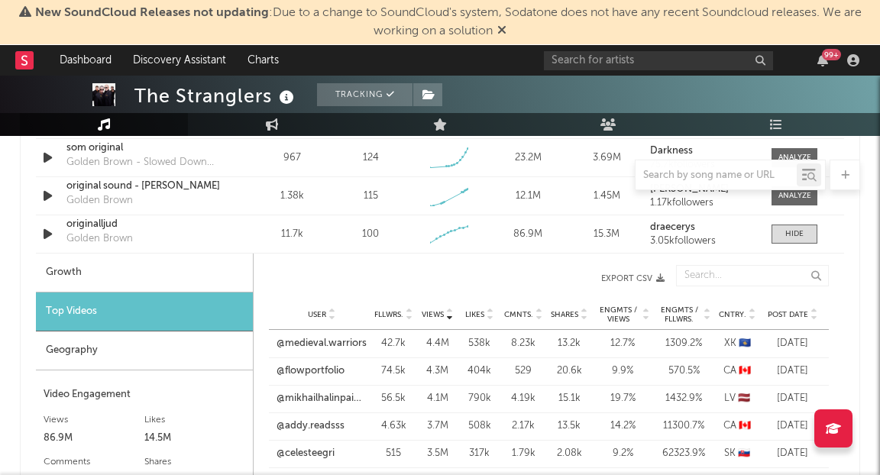
scroll to position [1137, 0]
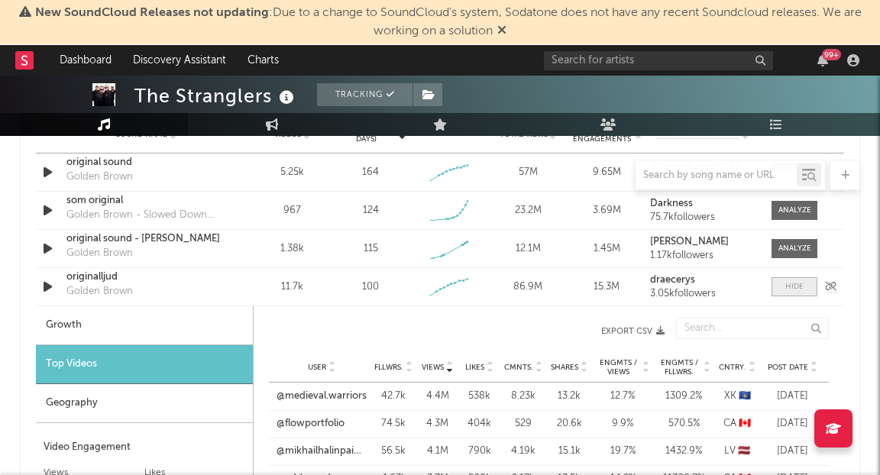
click at [792, 290] on div at bounding box center [794, 286] width 18 height 11
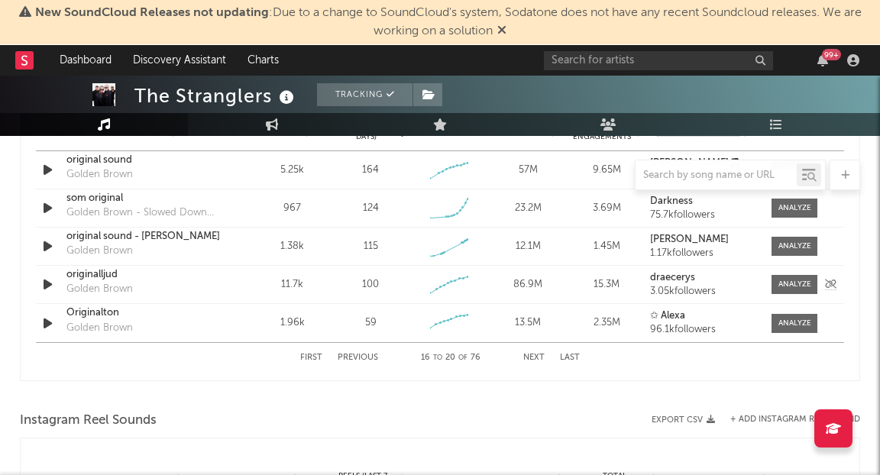
scroll to position [1150, 0]
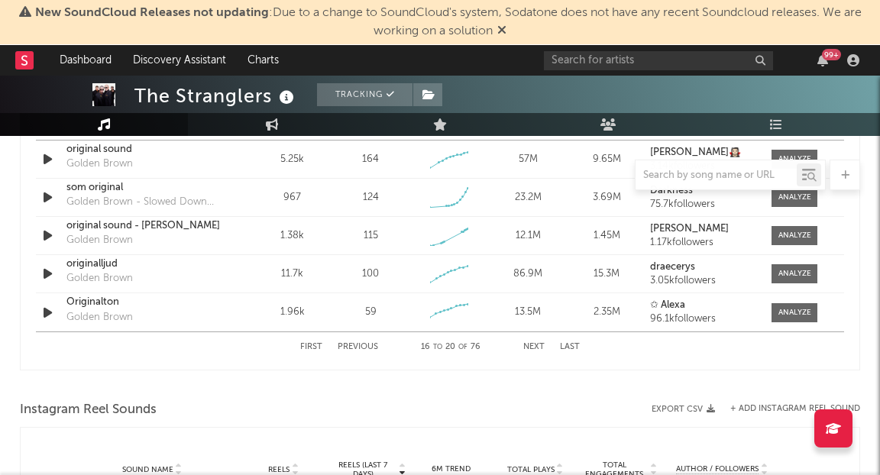
click at [311, 338] on div "First Previous 16 to 20 of 76 Next Last" at bounding box center [439, 347] width 279 height 30
click at [311, 344] on button "First" at bounding box center [311, 347] width 22 height 8
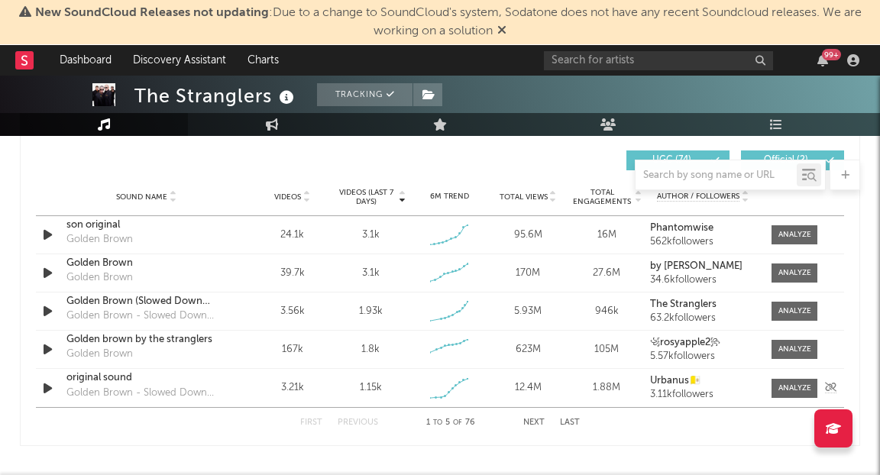
scroll to position [1072, 0]
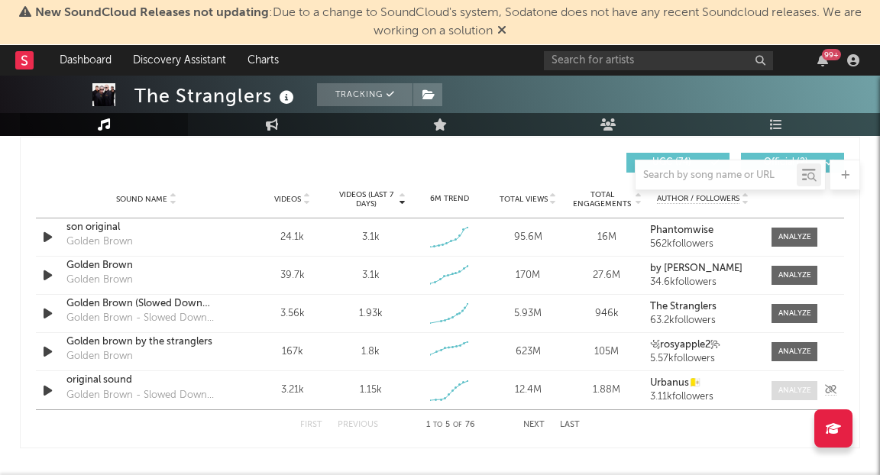
click at [789, 386] on div at bounding box center [794, 390] width 33 height 11
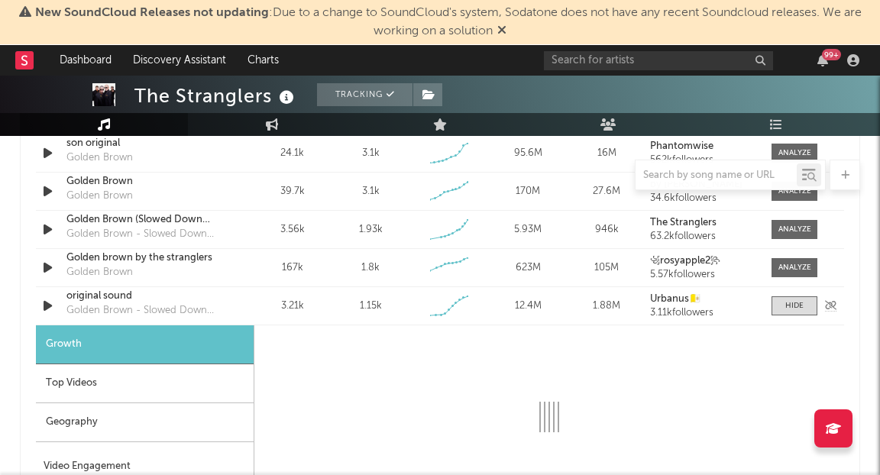
select select "1w"
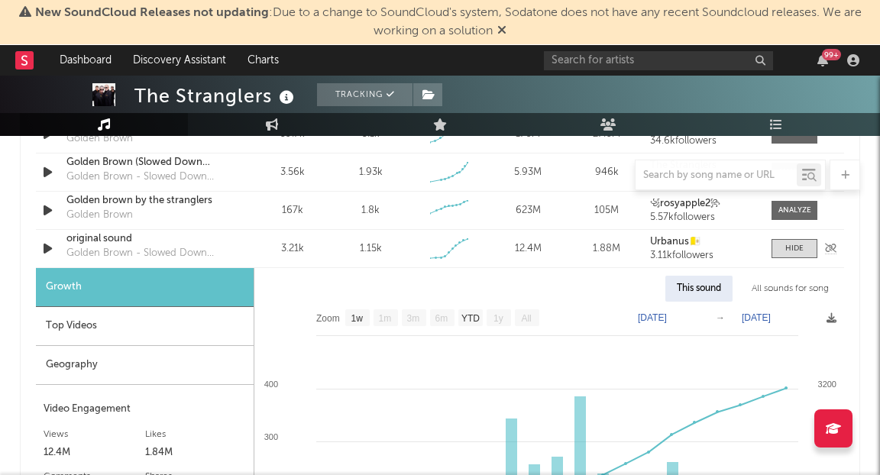
scroll to position [1212, 0]
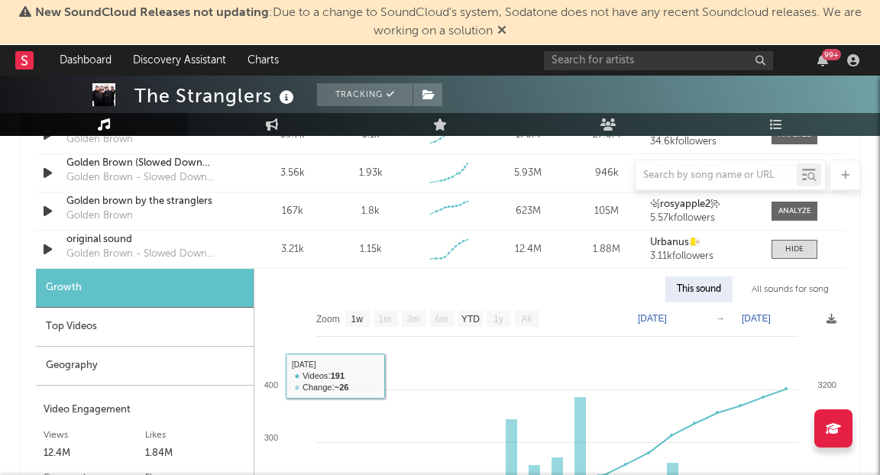
click at [168, 319] on div "Top Videos" at bounding box center [145, 327] width 218 height 39
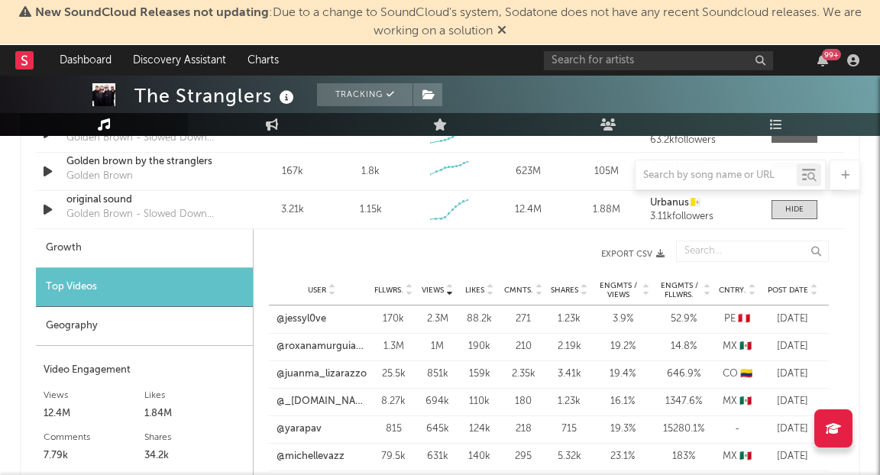
scroll to position [1252, 0]
click at [295, 315] on link "@jessyl0ve" at bounding box center [301, 318] width 50 height 15
click at [809, 205] on span at bounding box center [794, 209] width 46 height 19
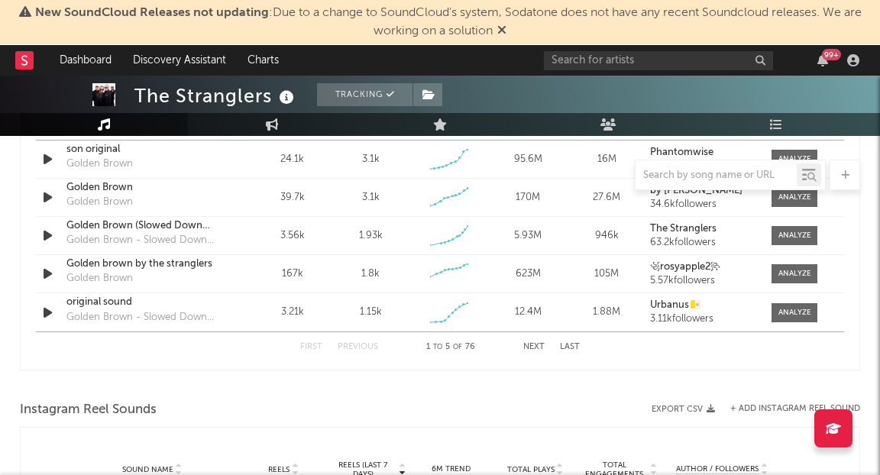
scroll to position [1119, 0]
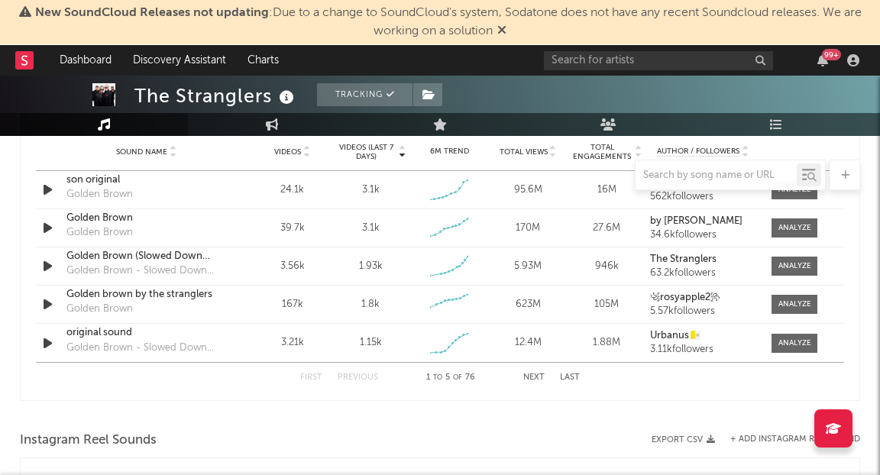
click at [540, 373] on button "Next" at bounding box center [533, 377] width 21 height 8
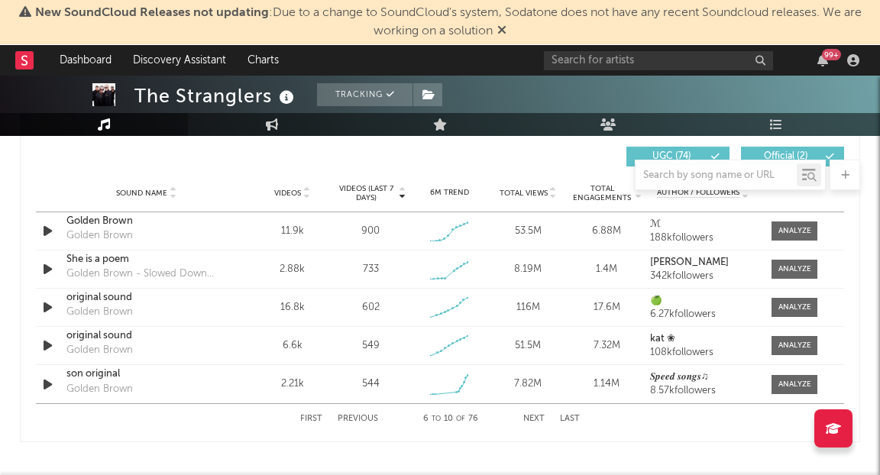
scroll to position [1076, 0]
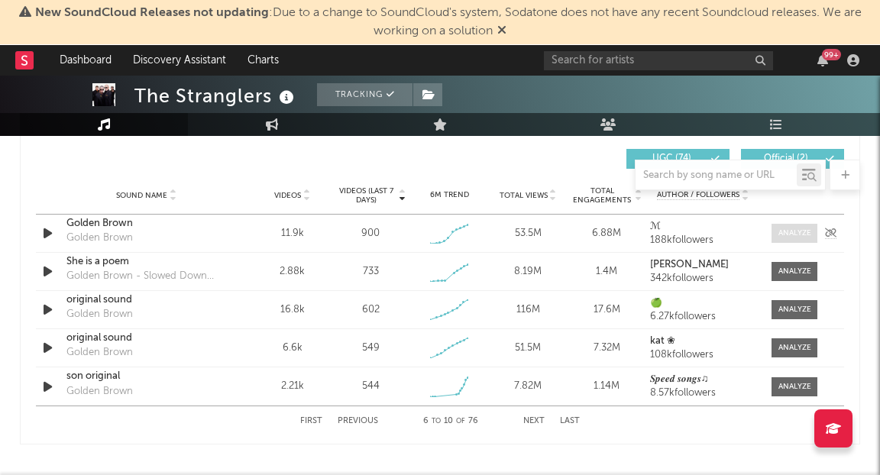
click at [784, 237] on div at bounding box center [794, 233] width 33 height 11
select select "1w"
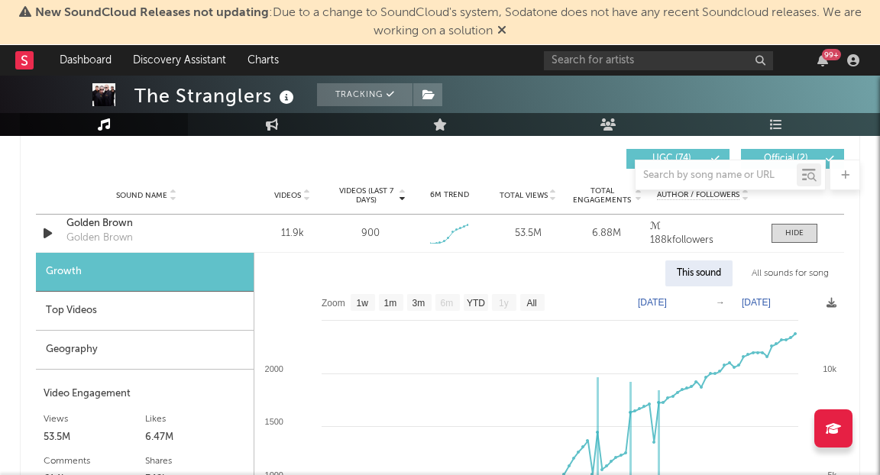
click at [158, 321] on div "Top Videos" at bounding box center [145, 311] width 218 height 39
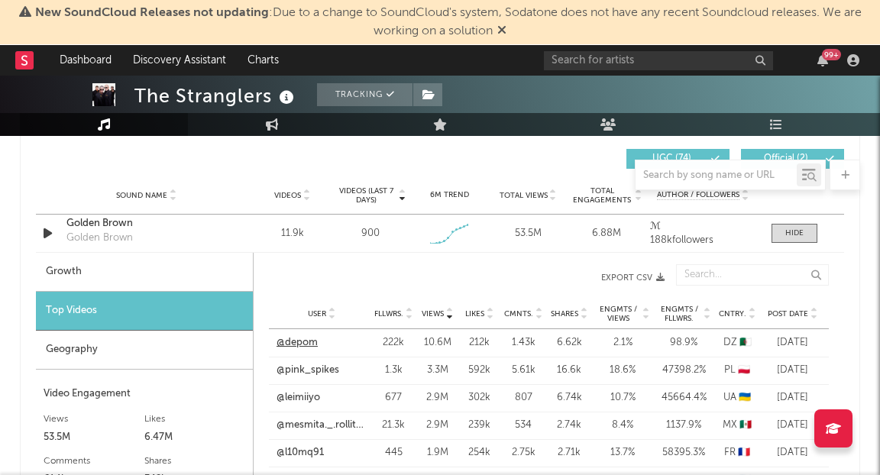
click at [308, 342] on link "@depom" at bounding box center [296, 342] width 41 height 15
